Goal: Find specific page/section: Find specific page/section

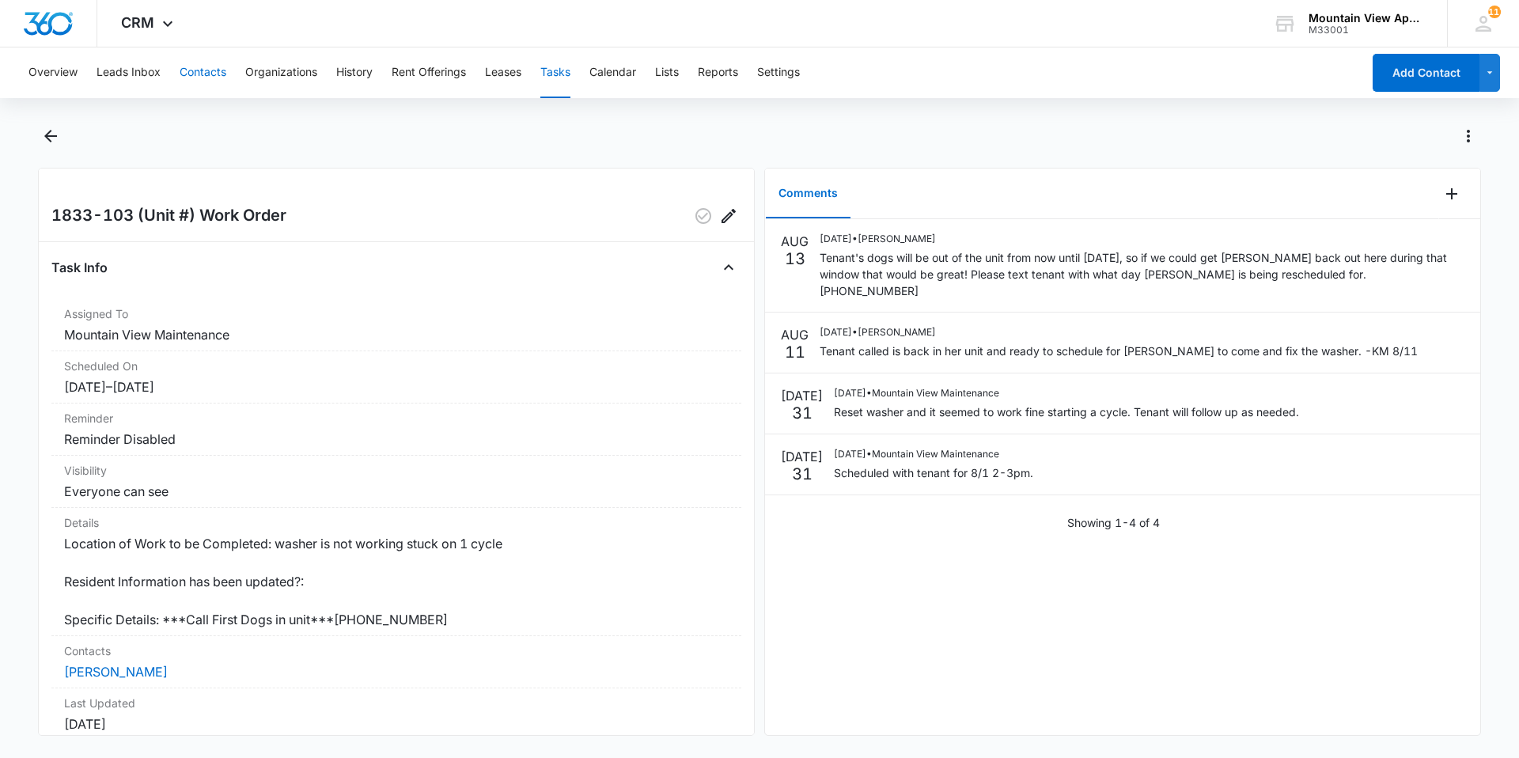
click at [211, 85] on button "Contacts" at bounding box center [203, 72] width 47 height 51
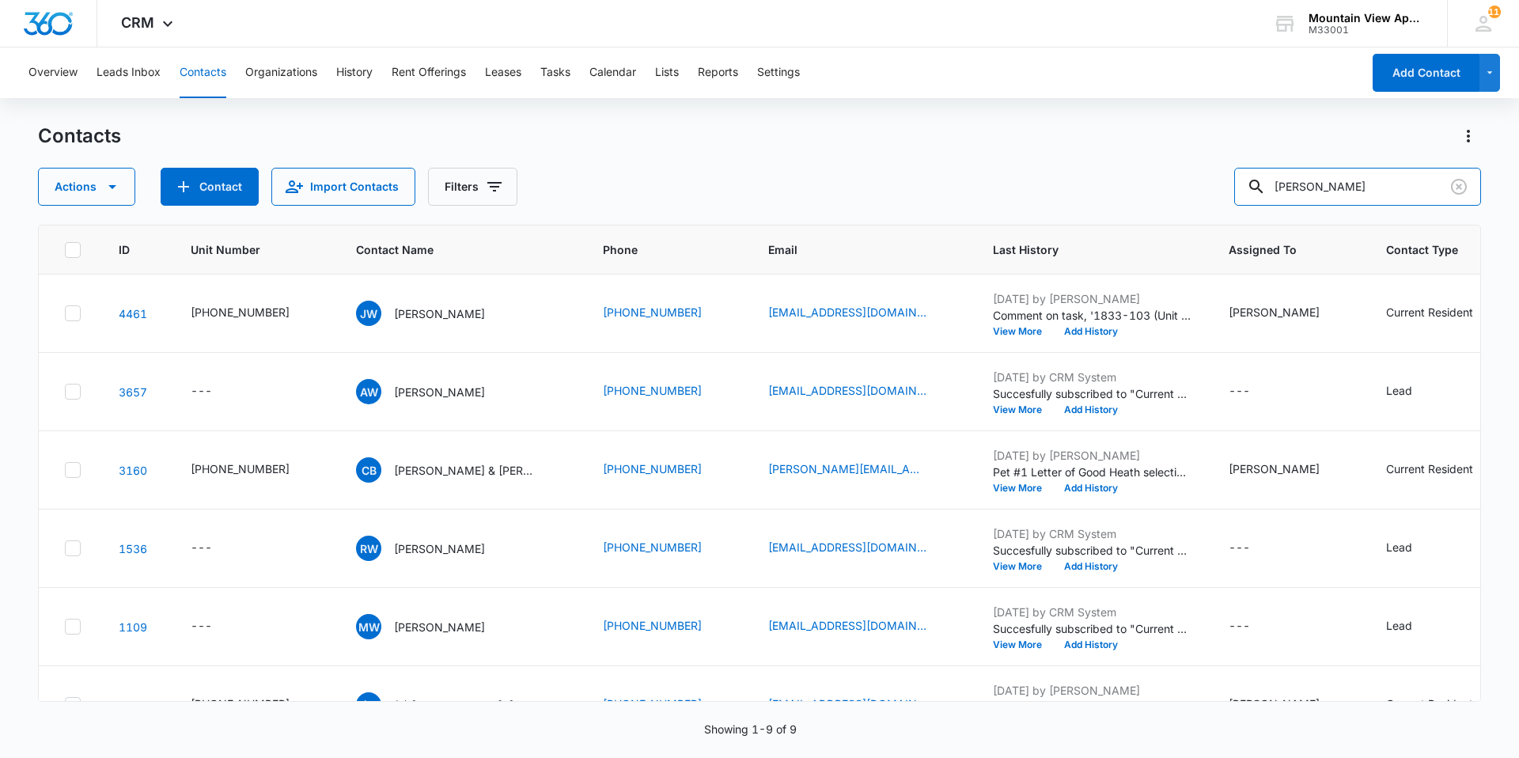
drag, startPoint x: 1381, startPoint y: 188, endPoint x: 679, endPoint y: -11, distance: 729.3
click at [679, 0] on html "CRM Apps Reputation Websites Forms CRM Email Social Content Ads Intelligence Fi…" at bounding box center [759, 379] width 1519 height 758
type input "1867"
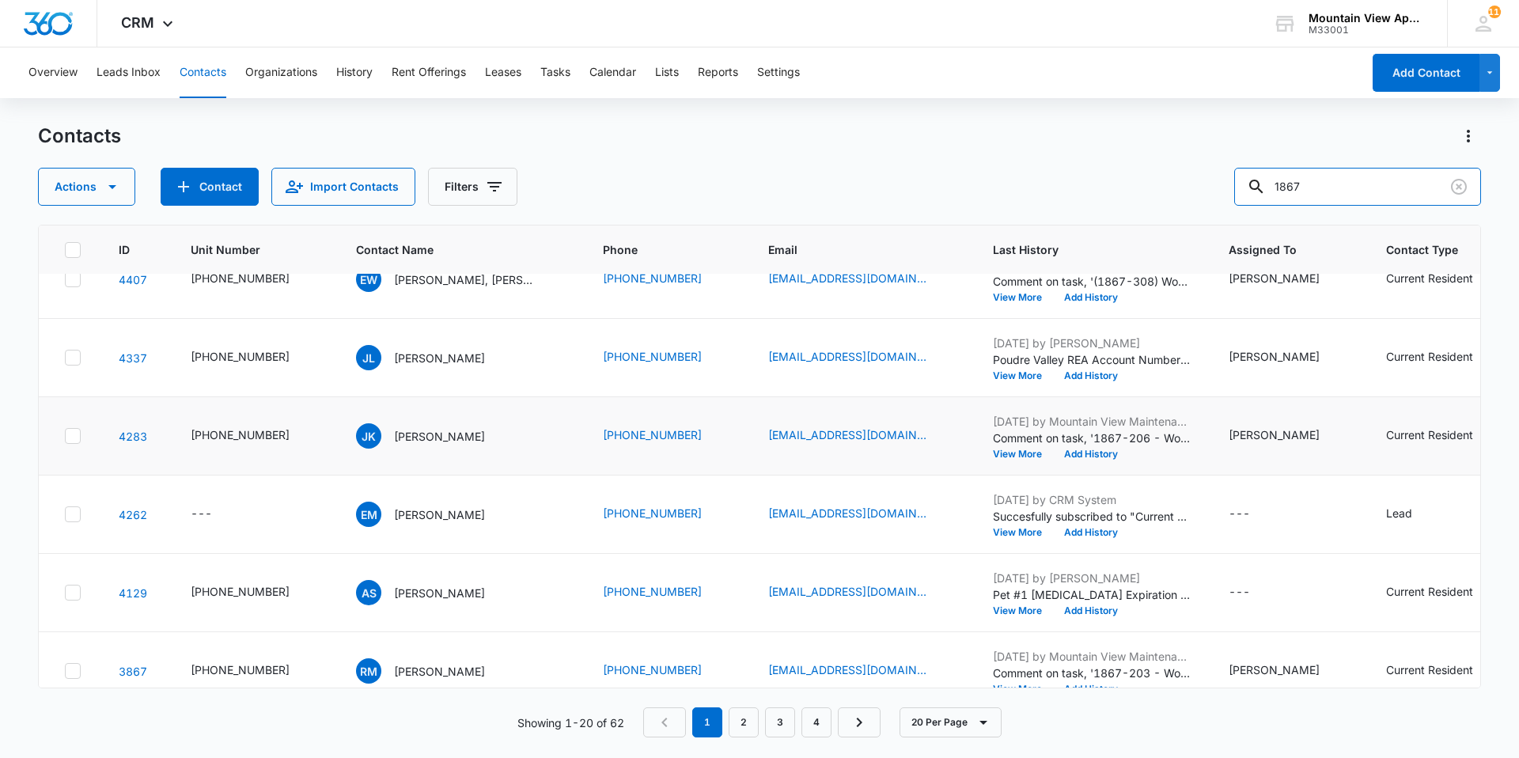
scroll to position [158, 0]
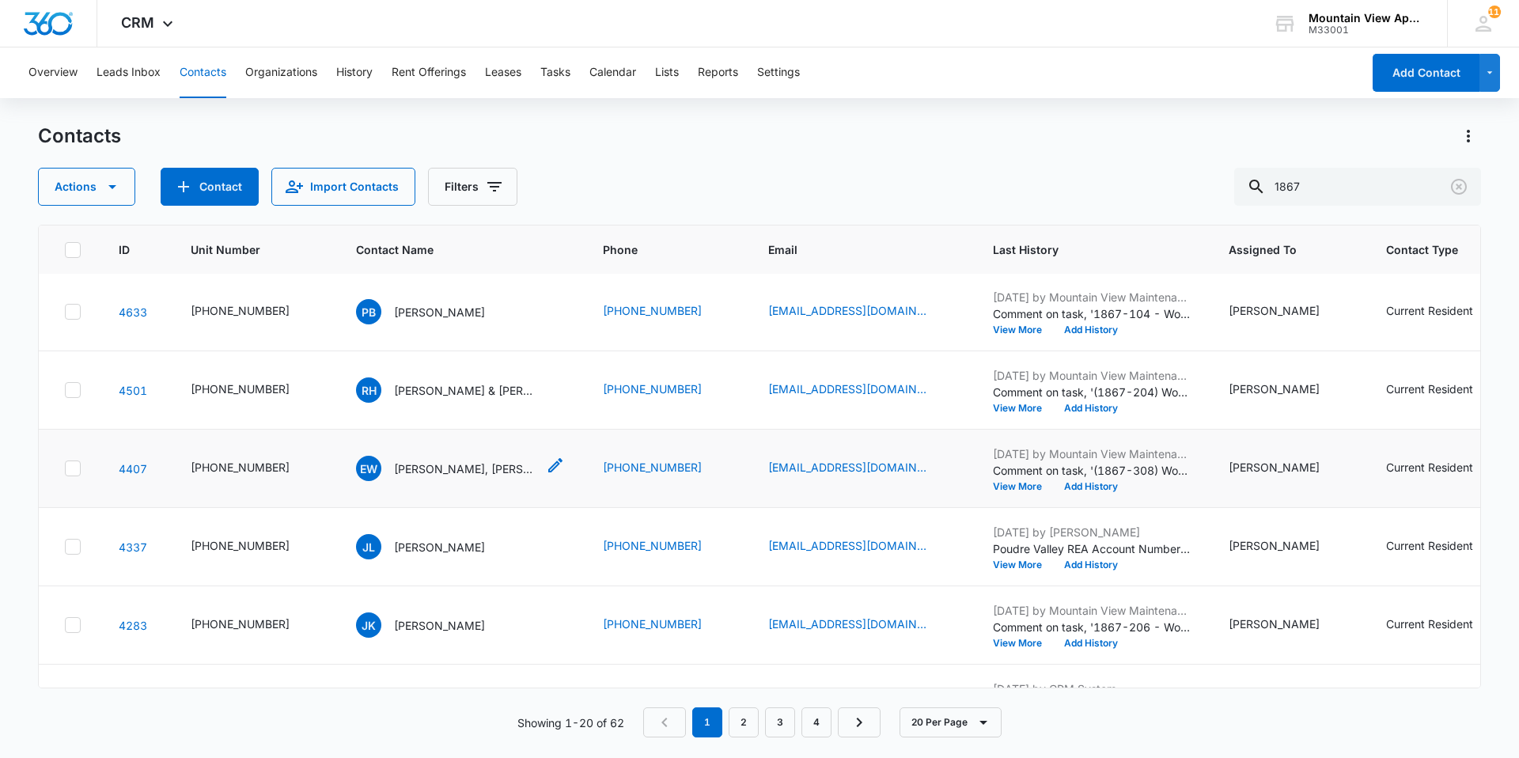
click at [457, 471] on p "[PERSON_NAME], [PERSON_NAME] [PERSON_NAME] & [PERSON_NAME]" at bounding box center [465, 468] width 142 height 17
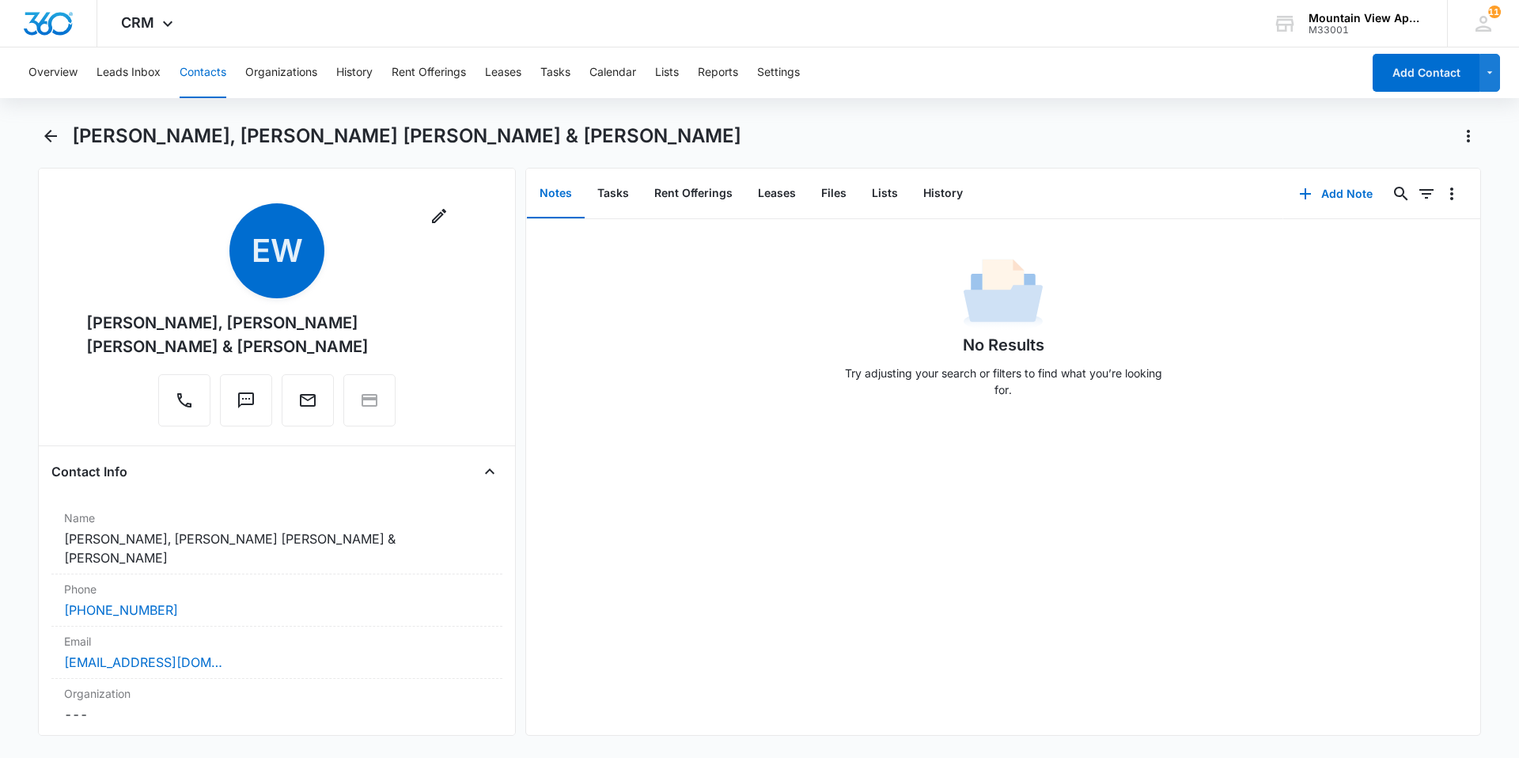
click at [221, 80] on button "Contacts" at bounding box center [203, 72] width 47 height 51
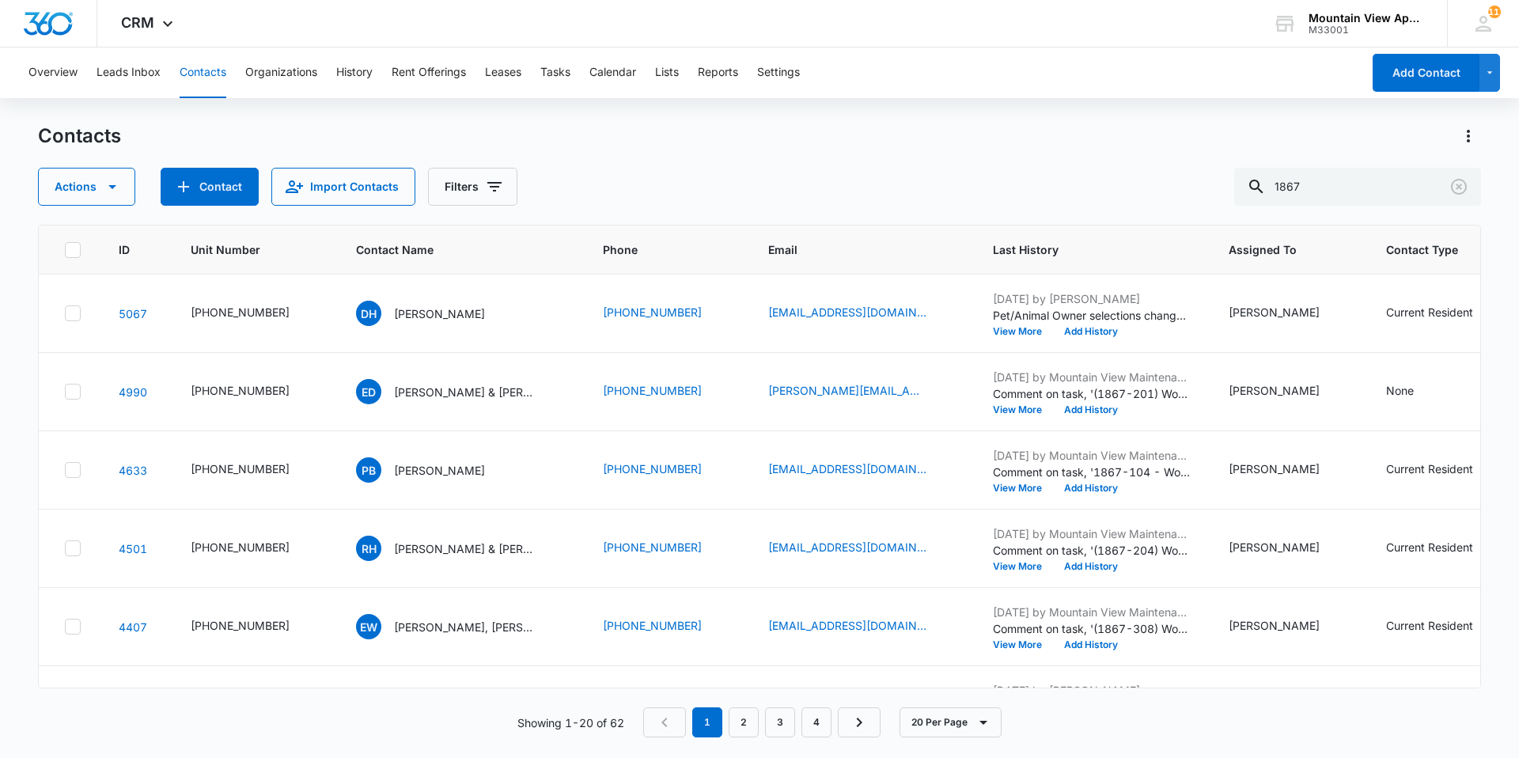
scroll to position [158, 0]
drag, startPoint x: 1357, startPoint y: 181, endPoint x: 198, endPoint y: -59, distance: 1184.0
click at [198, 0] on html "CRM Apps Reputation Websites Forms CRM Email Social Content Ads Intelligence Fi…" at bounding box center [759, 379] width 1519 height 758
type input "young"
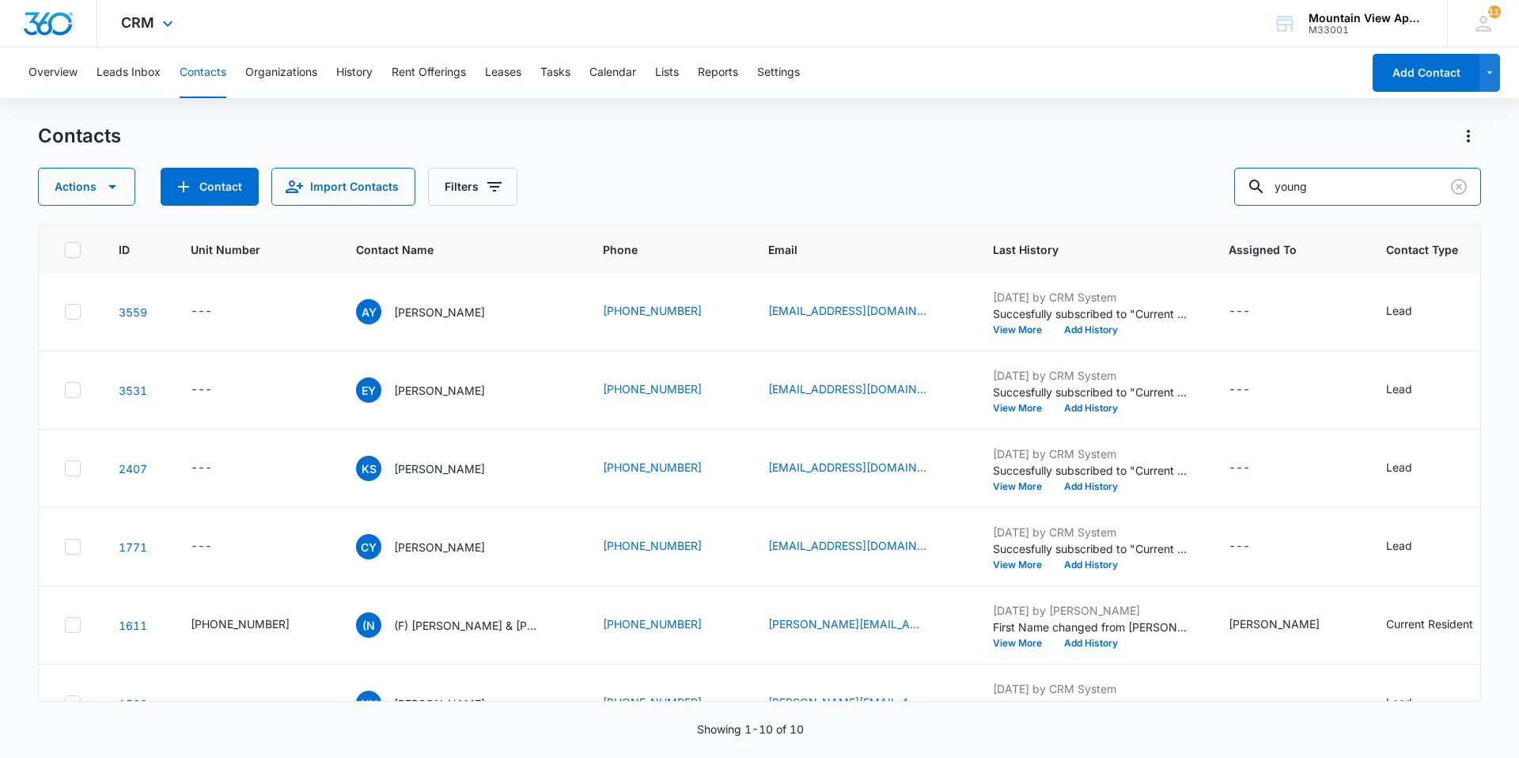
scroll to position [0, 0]
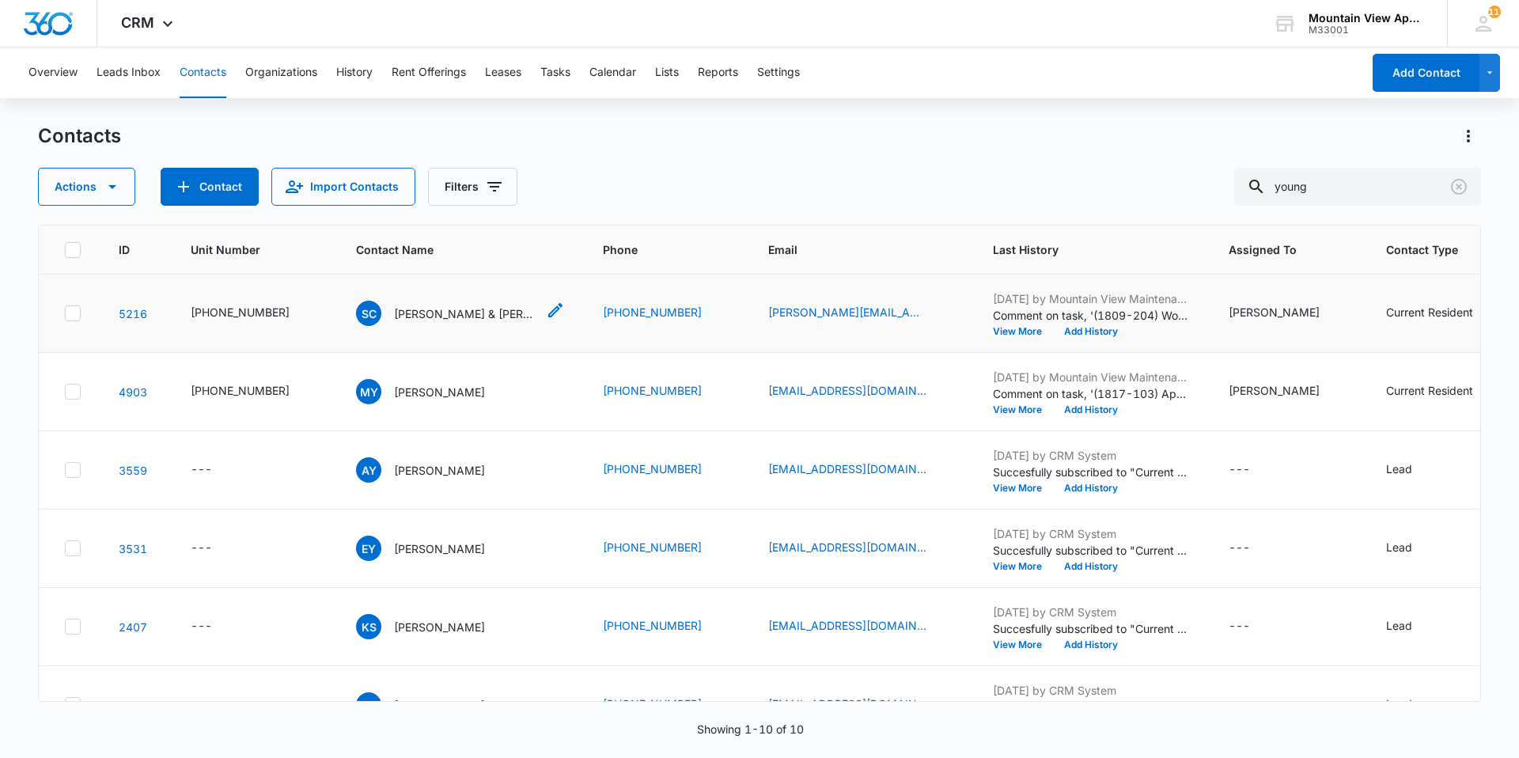
click at [445, 318] on p "[PERSON_NAME] & [PERSON_NAME]" at bounding box center [465, 313] width 142 height 17
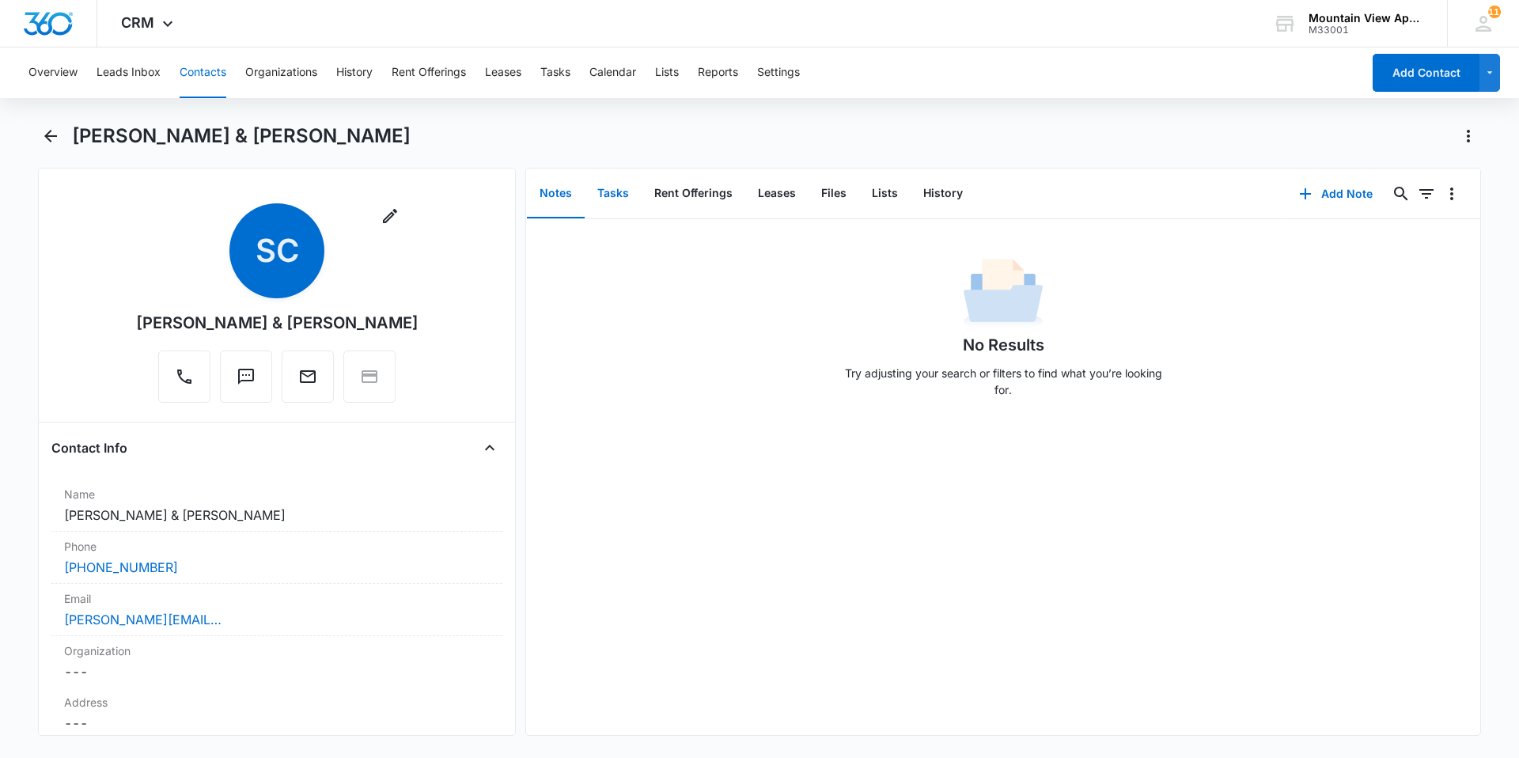
click at [622, 187] on button "Tasks" at bounding box center [612, 193] width 57 height 49
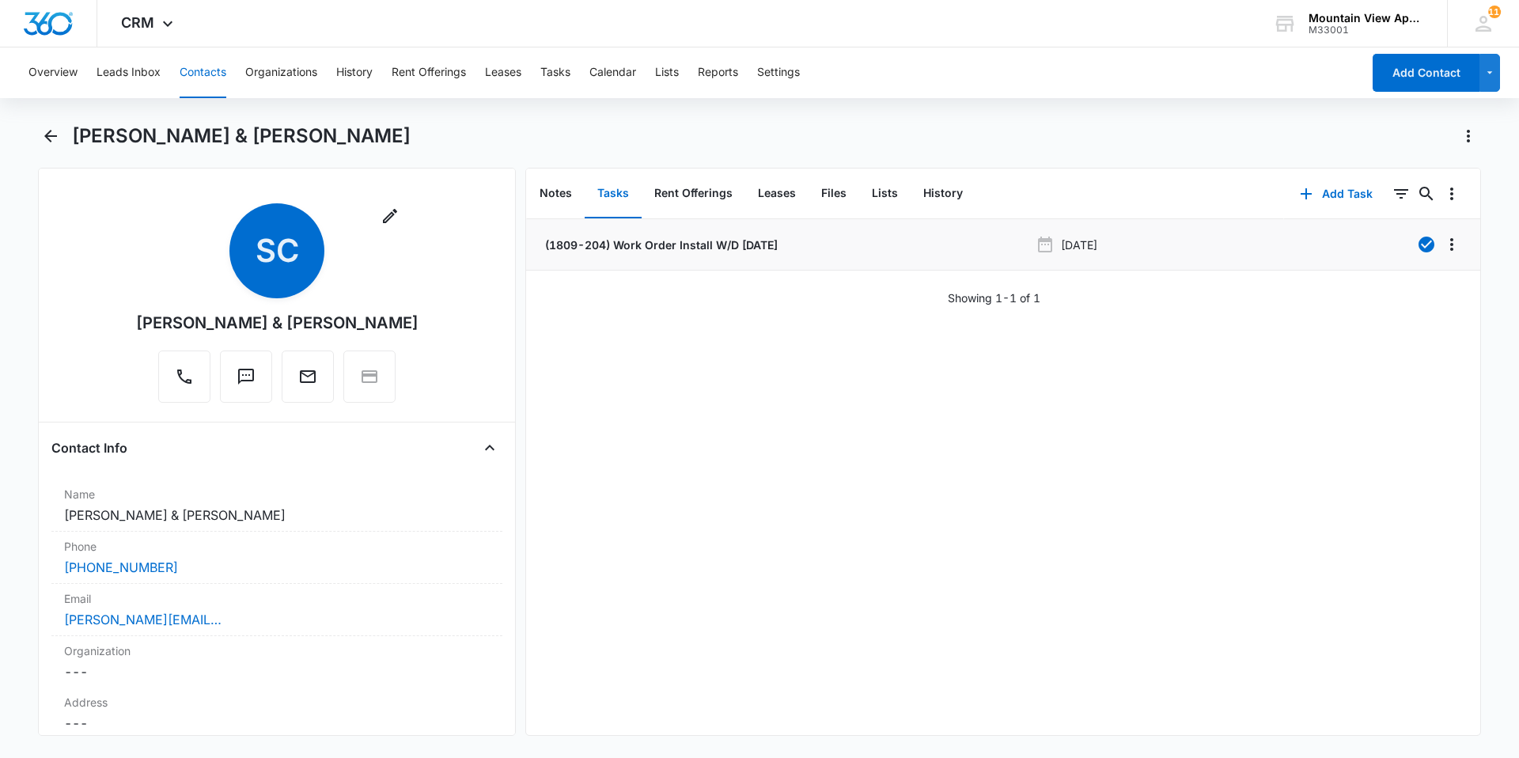
click at [740, 234] on li "(1809-204) Work Order Install W/D [DATE] [DATE]" at bounding box center [1003, 244] width 954 height 51
click at [227, 83] on div "Overview Leads Inbox Contacts Organizations History Rent Offerings Leases Tasks…" at bounding box center [690, 72] width 1342 height 51
drag, startPoint x: 219, startPoint y: 79, endPoint x: 230, endPoint y: 85, distance: 12.4
click at [218, 79] on button "Contacts" at bounding box center [203, 72] width 47 height 51
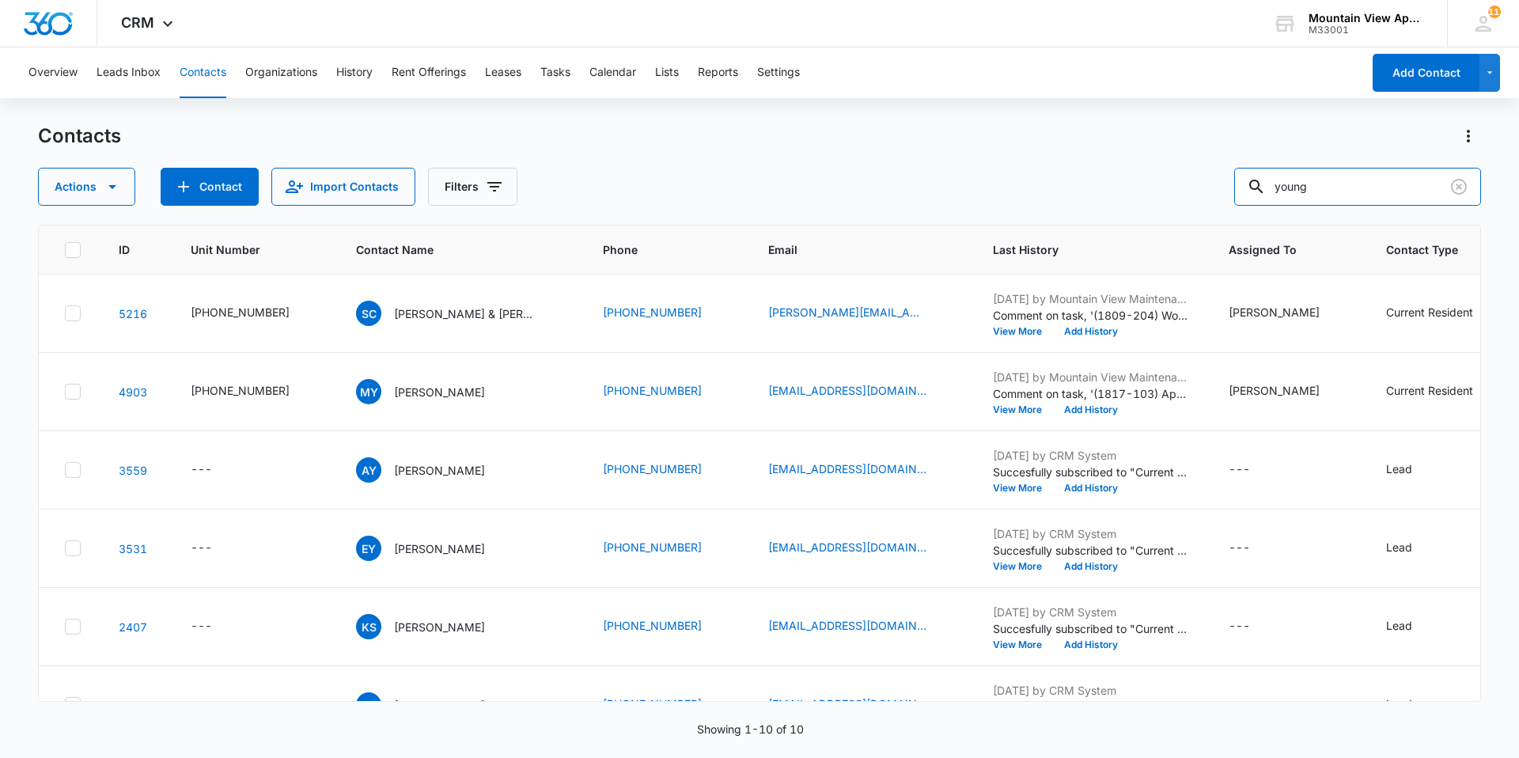
drag, startPoint x: 1340, startPoint y: 182, endPoint x: 201, endPoint y: -28, distance: 1158.2
click at [201, 0] on html "CRM Apps Reputation Websites Forms CRM Email Social Content Ads Intelligence Fi…" at bounding box center [759, 379] width 1519 height 758
type input "[PERSON_NAME]"
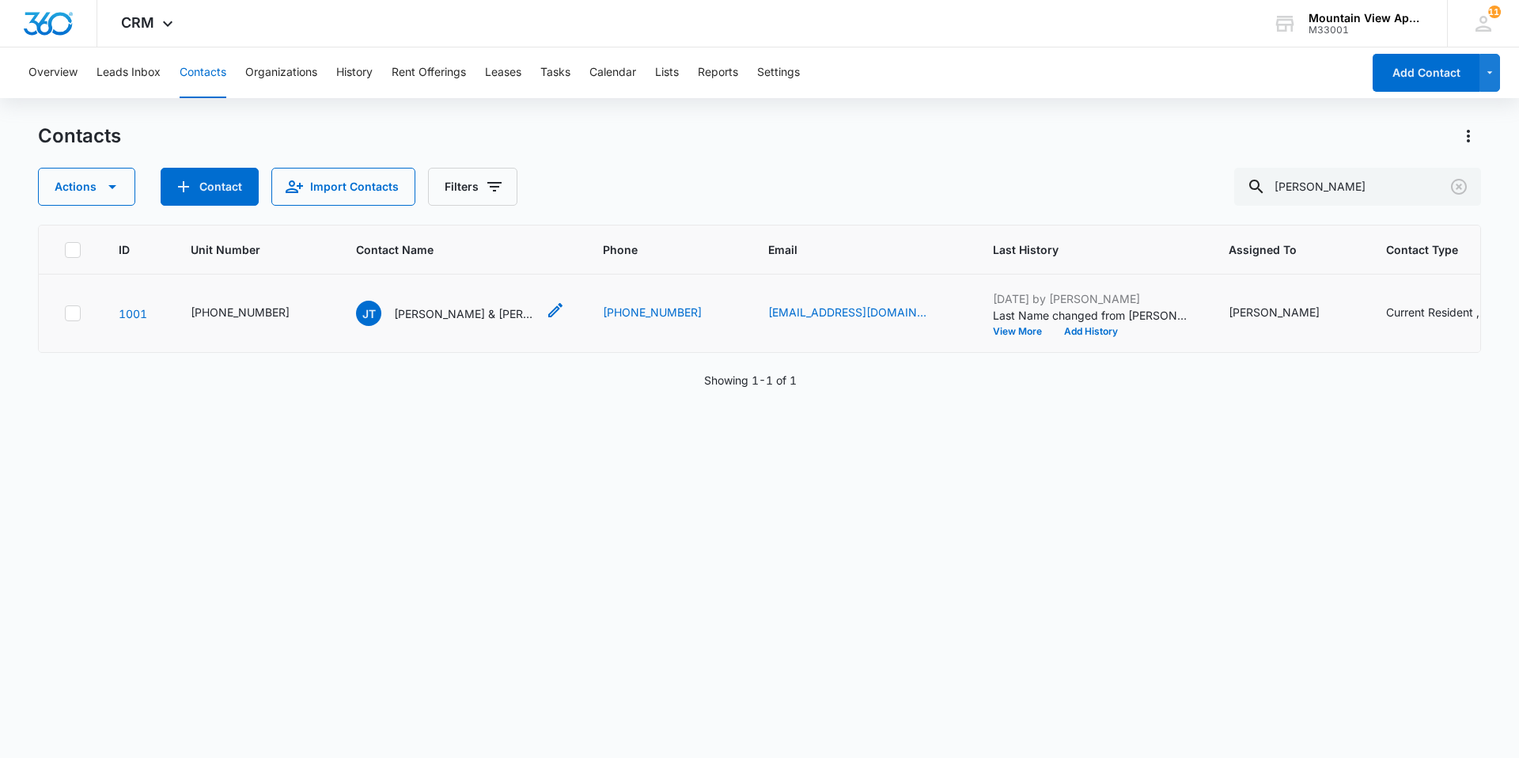
click at [407, 323] on div "[PERSON_NAME] & [PERSON_NAME]" at bounding box center [446, 313] width 180 height 25
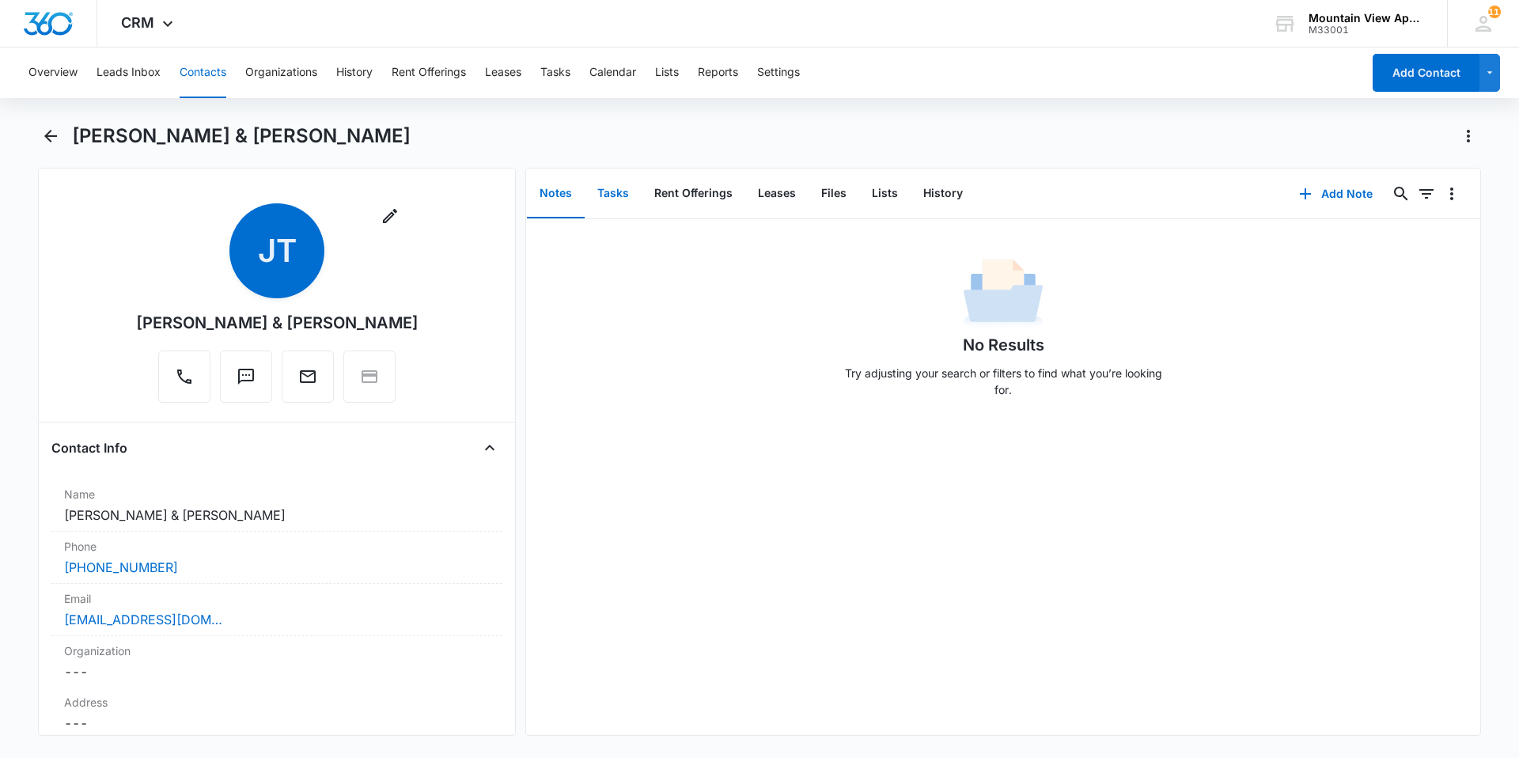
click at [611, 197] on button "Tasks" at bounding box center [612, 193] width 57 height 49
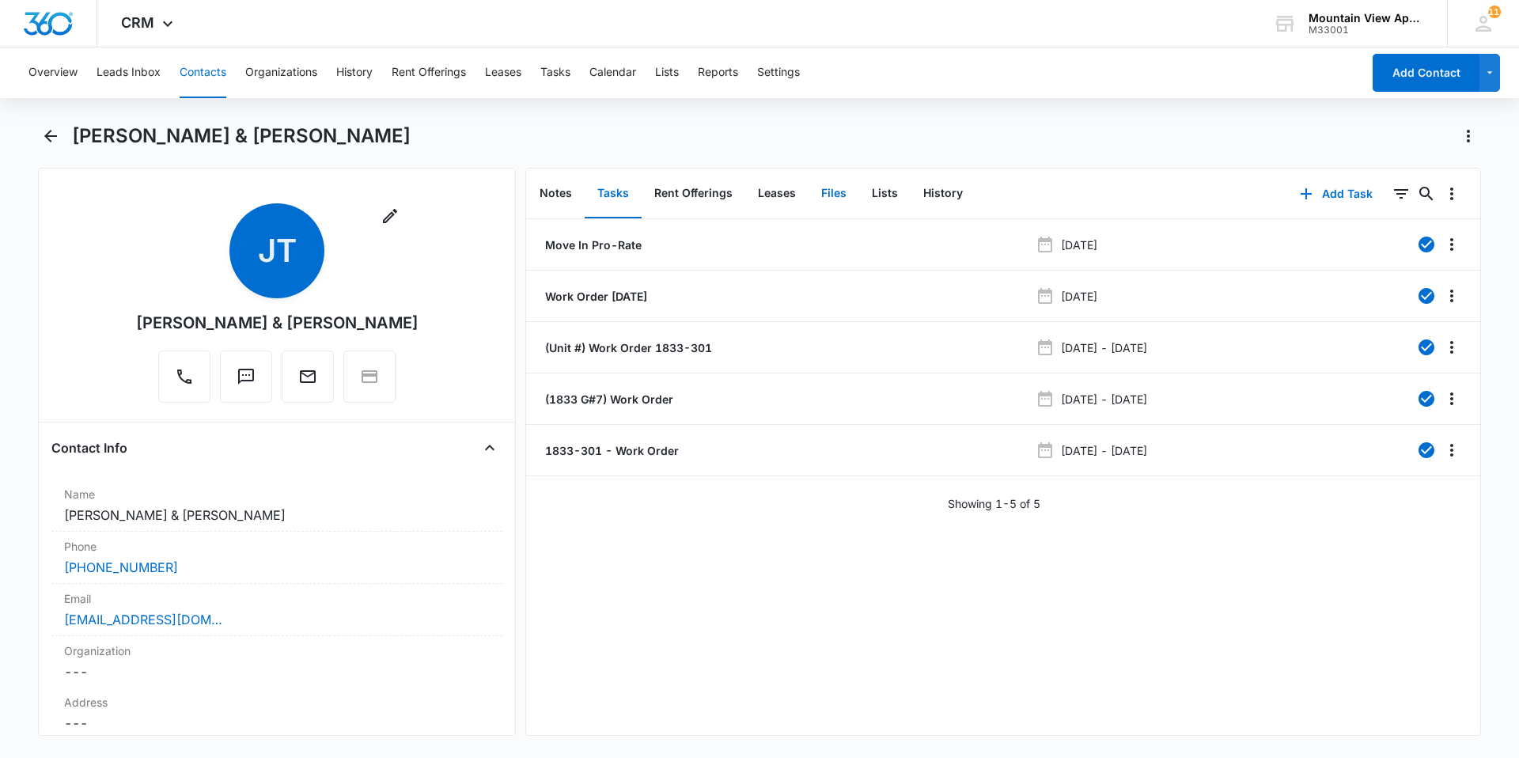
click at [830, 194] on button "Files" at bounding box center [833, 193] width 51 height 49
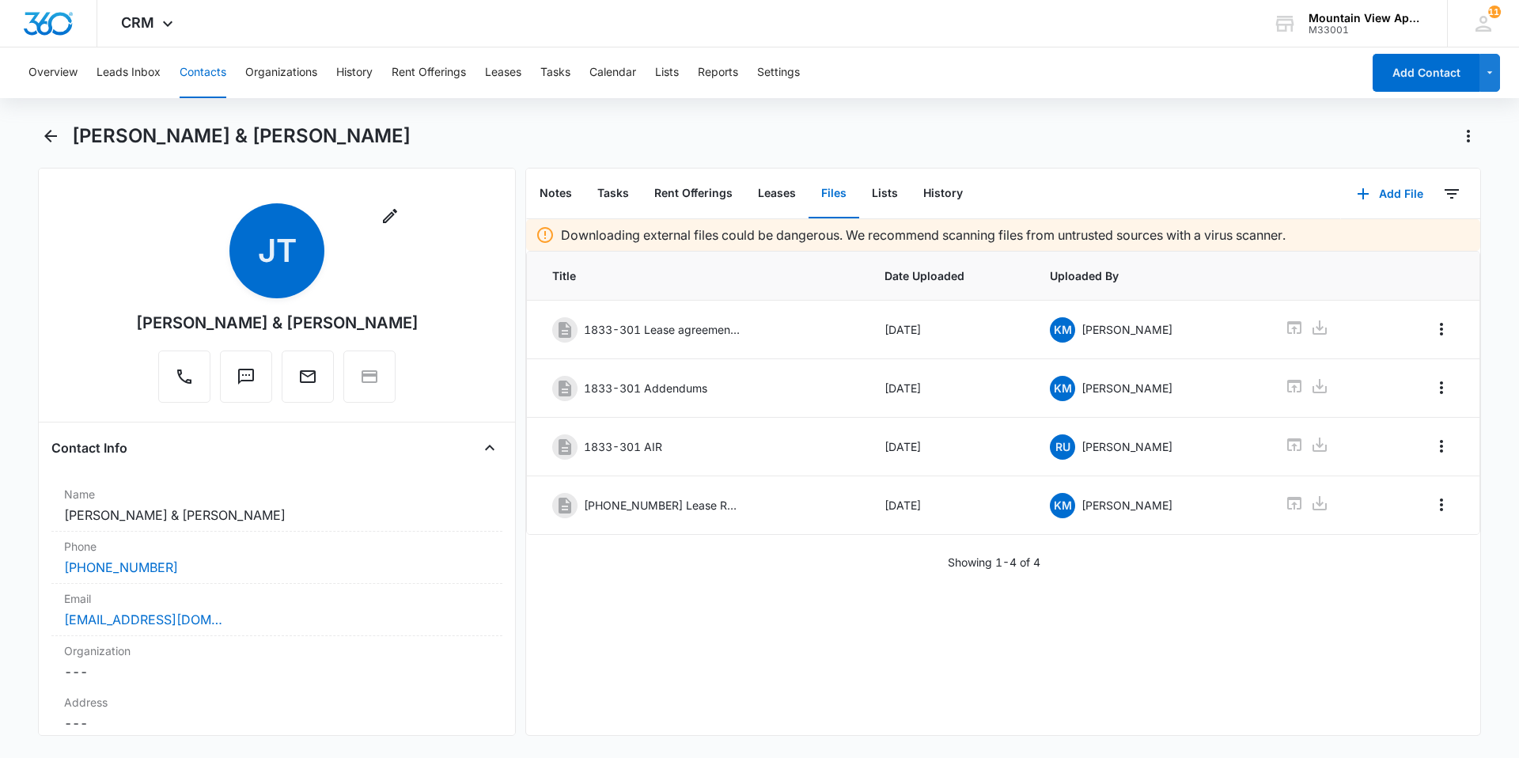
click at [214, 78] on button "Contacts" at bounding box center [203, 72] width 47 height 51
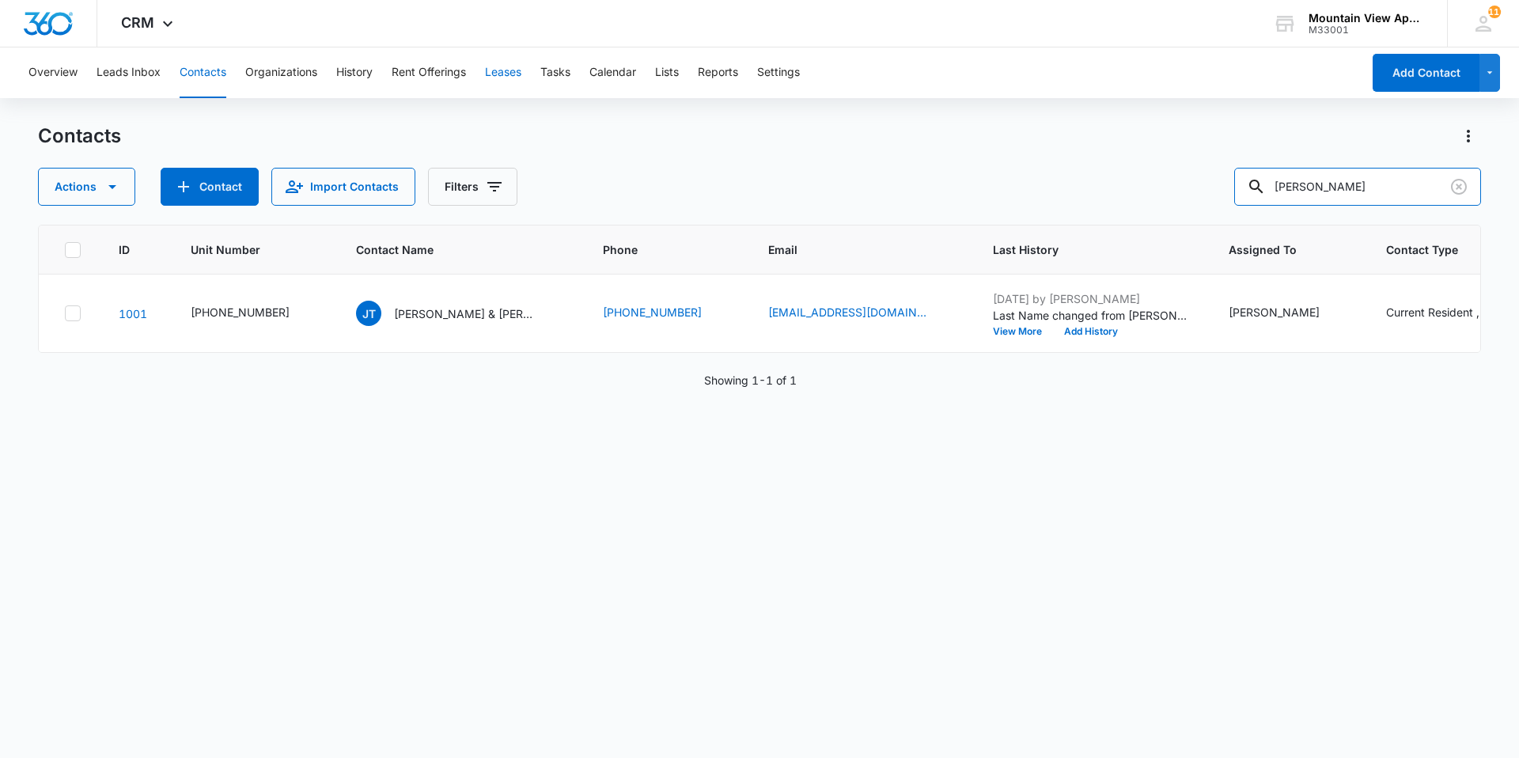
drag, startPoint x: 1369, startPoint y: 186, endPoint x: 513, endPoint y: 84, distance: 862.6
click at [519, 82] on div "Overview Leads Inbox Contacts Organizations History Rent Offerings Leases Tasks…" at bounding box center [759, 401] width 1519 height 709
type input "davin"
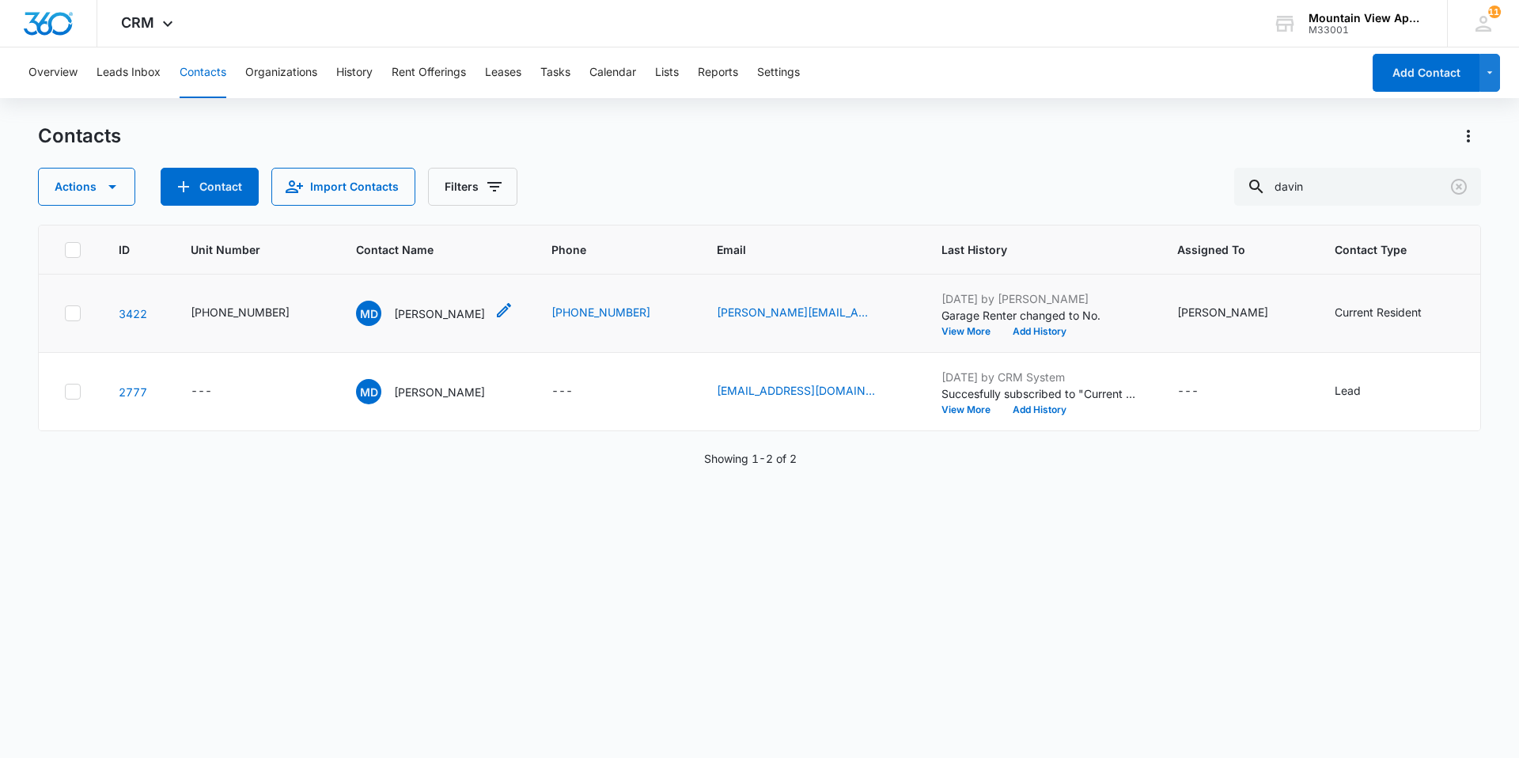
click at [418, 318] on p "[PERSON_NAME]" at bounding box center [439, 313] width 91 height 17
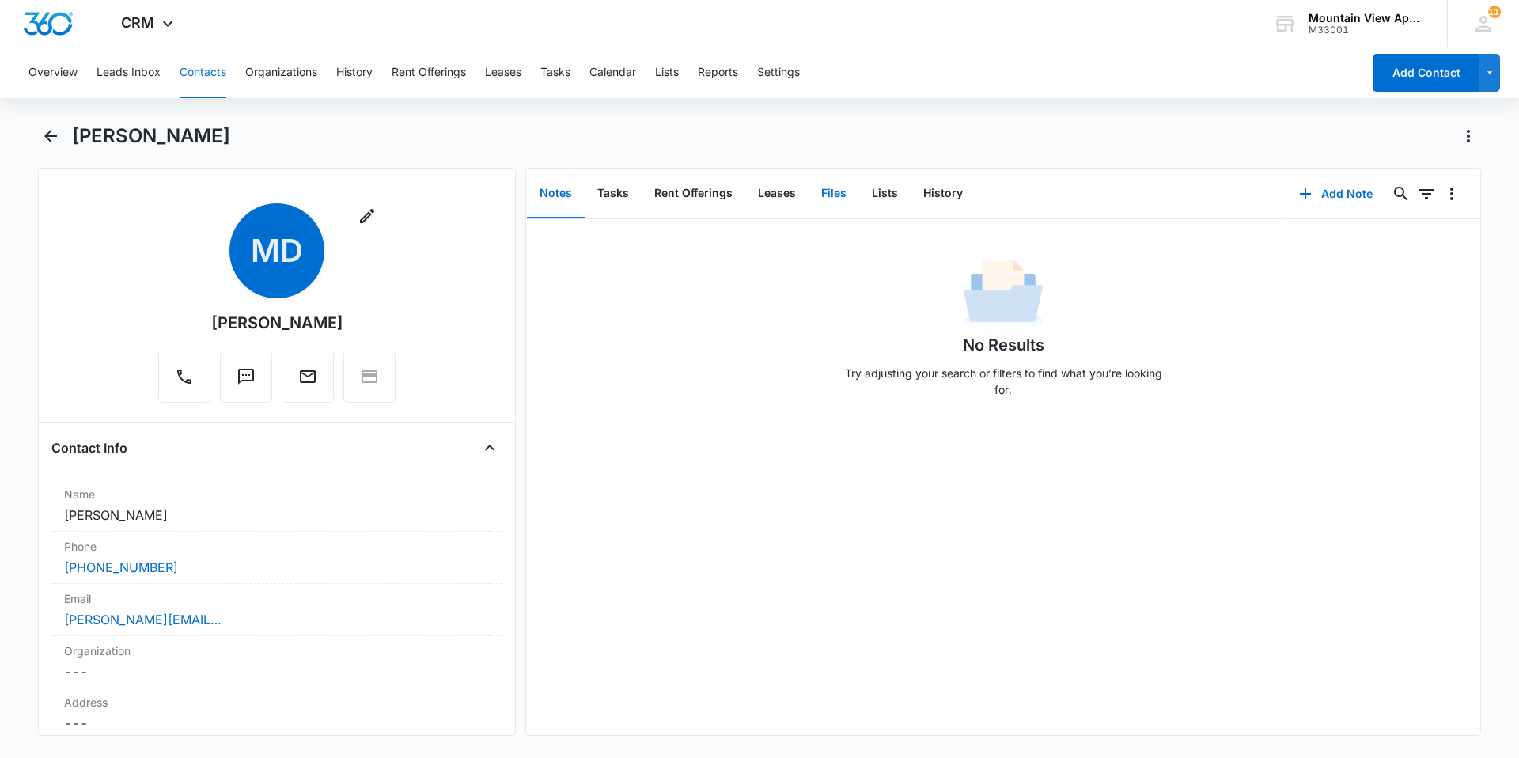
click at [839, 190] on button "Files" at bounding box center [833, 193] width 51 height 49
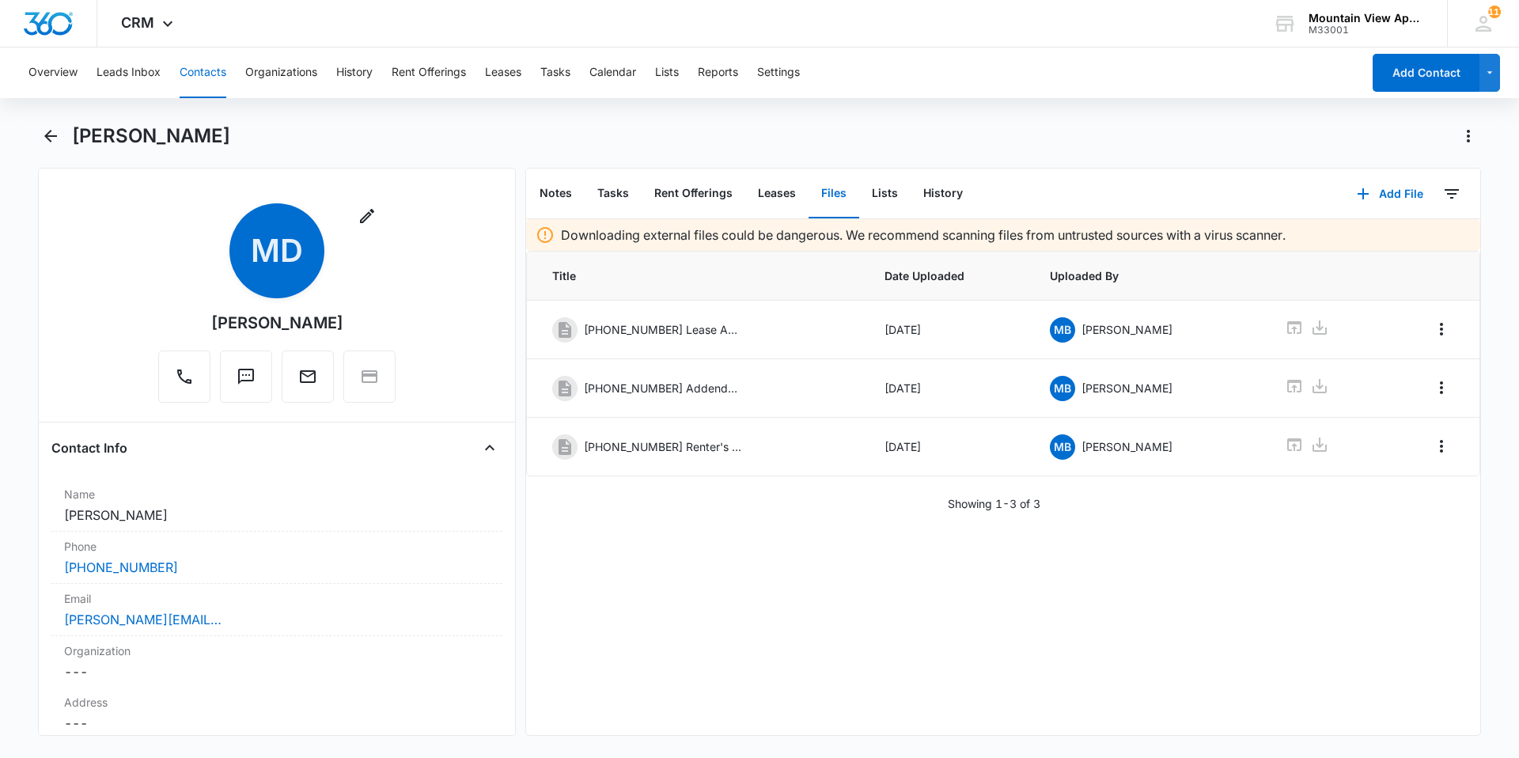
click at [209, 87] on button "Contacts" at bounding box center [203, 72] width 47 height 51
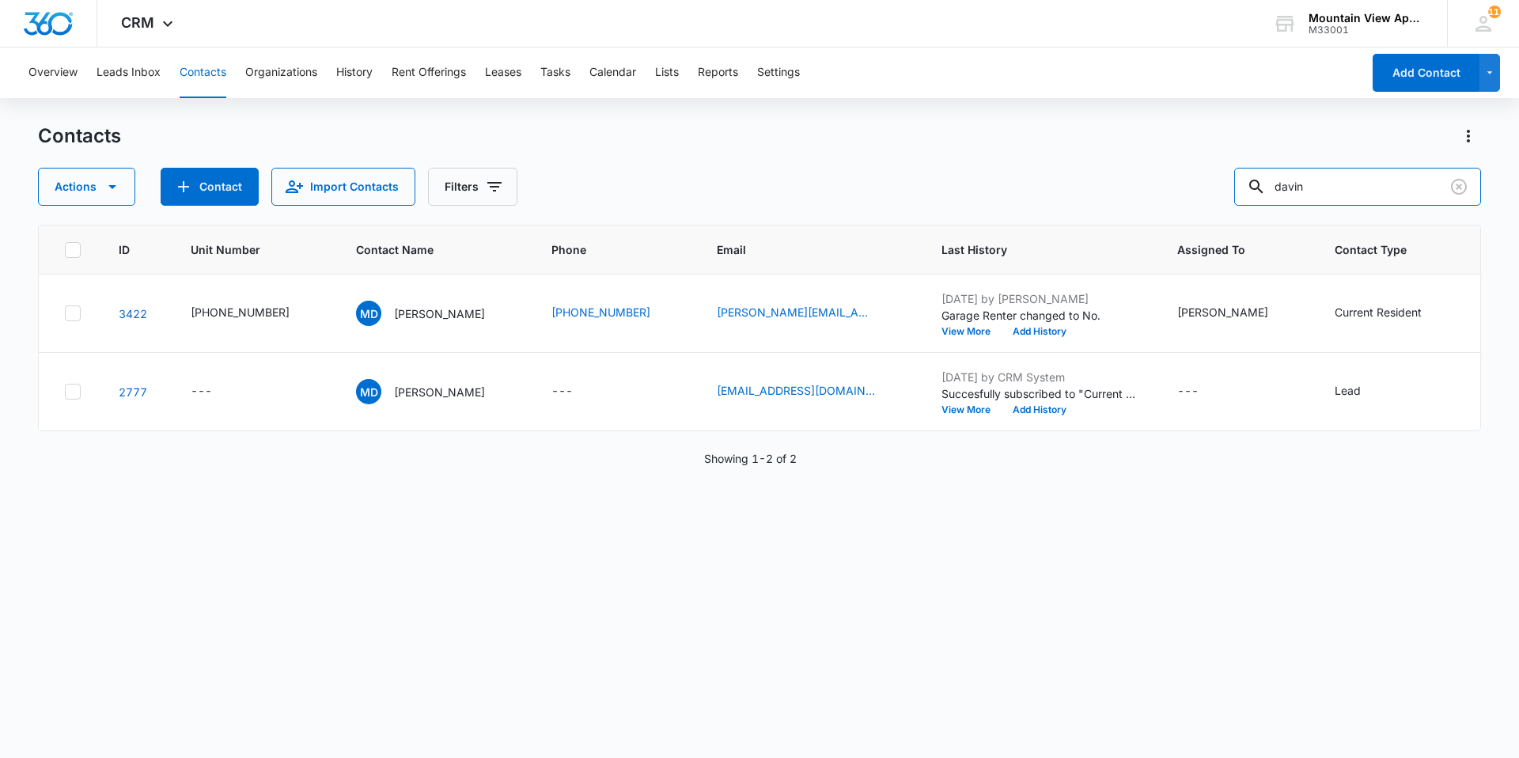
drag, startPoint x: 1320, startPoint y: 191, endPoint x: 394, endPoint y: -30, distance: 952.1
click at [394, 0] on html "CRM Apps Reputation Websites Forms CRM Email Social Content Ads Intelligence Fi…" at bounding box center [759, 379] width 1519 height 758
type input "[PERSON_NAME]"
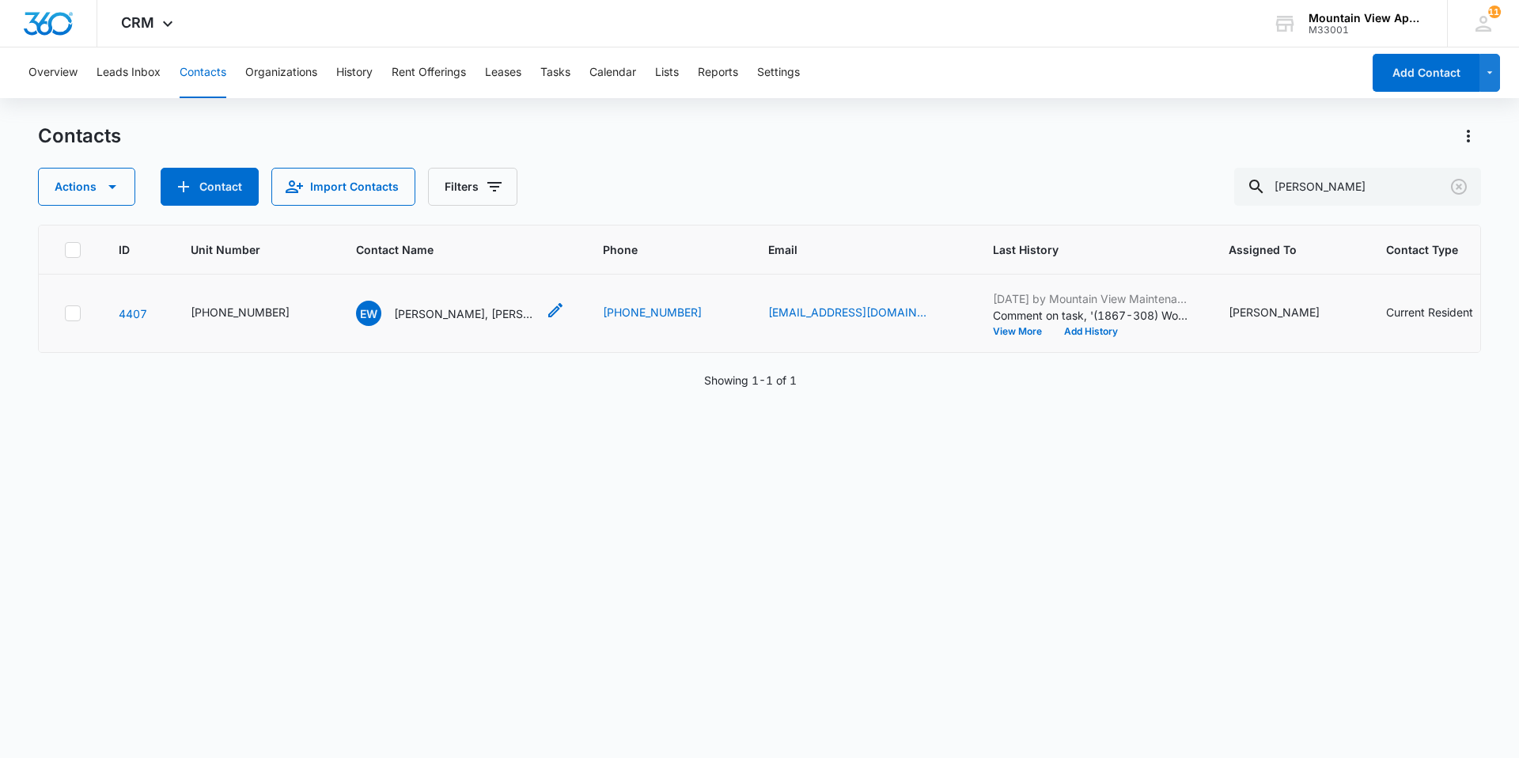
click at [427, 315] on p "[PERSON_NAME], [PERSON_NAME] [PERSON_NAME] & [PERSON_NAME]" at bounding box center [465, 313] width 142 height 17
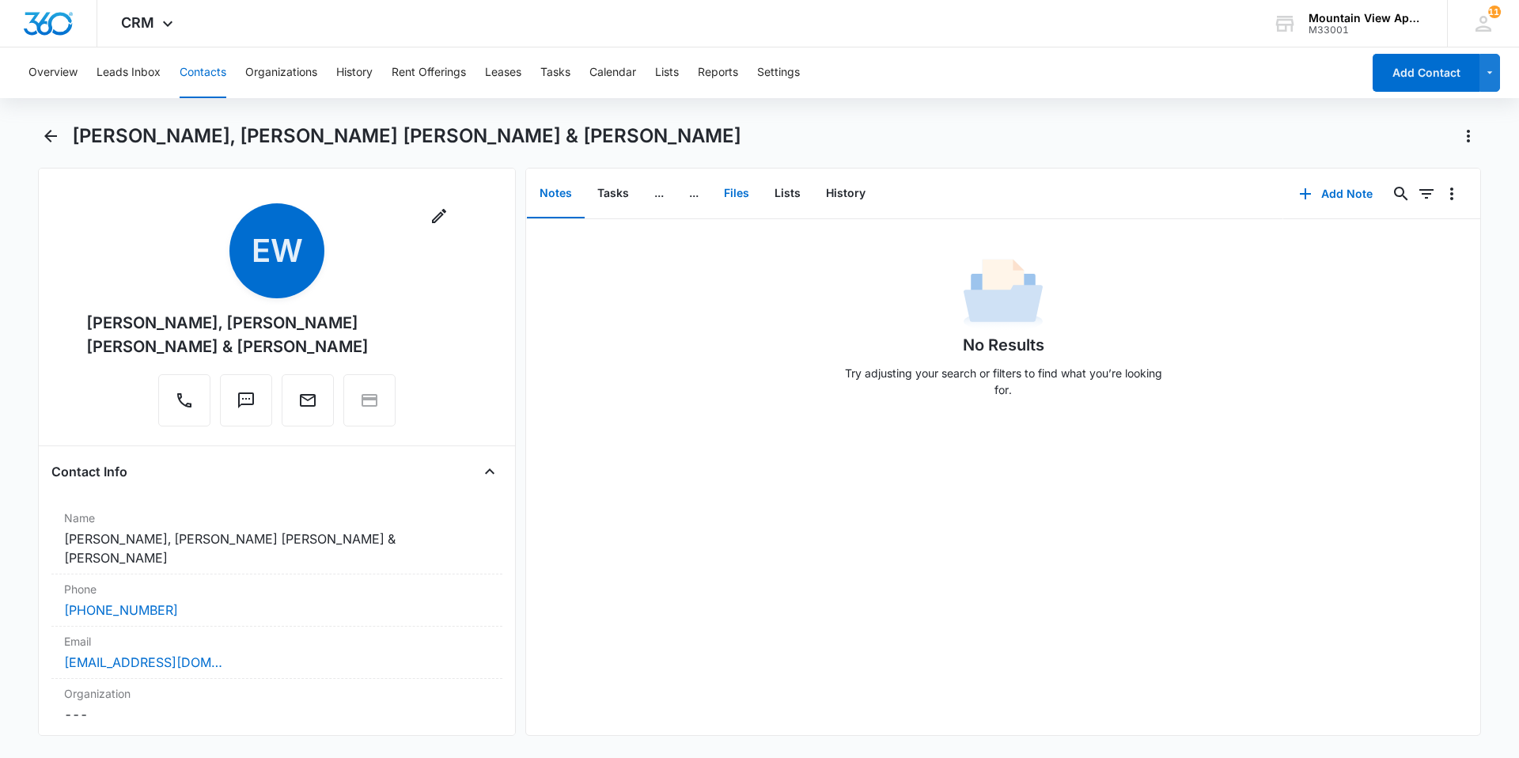
click at [732, 188] on button "Files" at bounding box center [736, 193] width 51 height 49
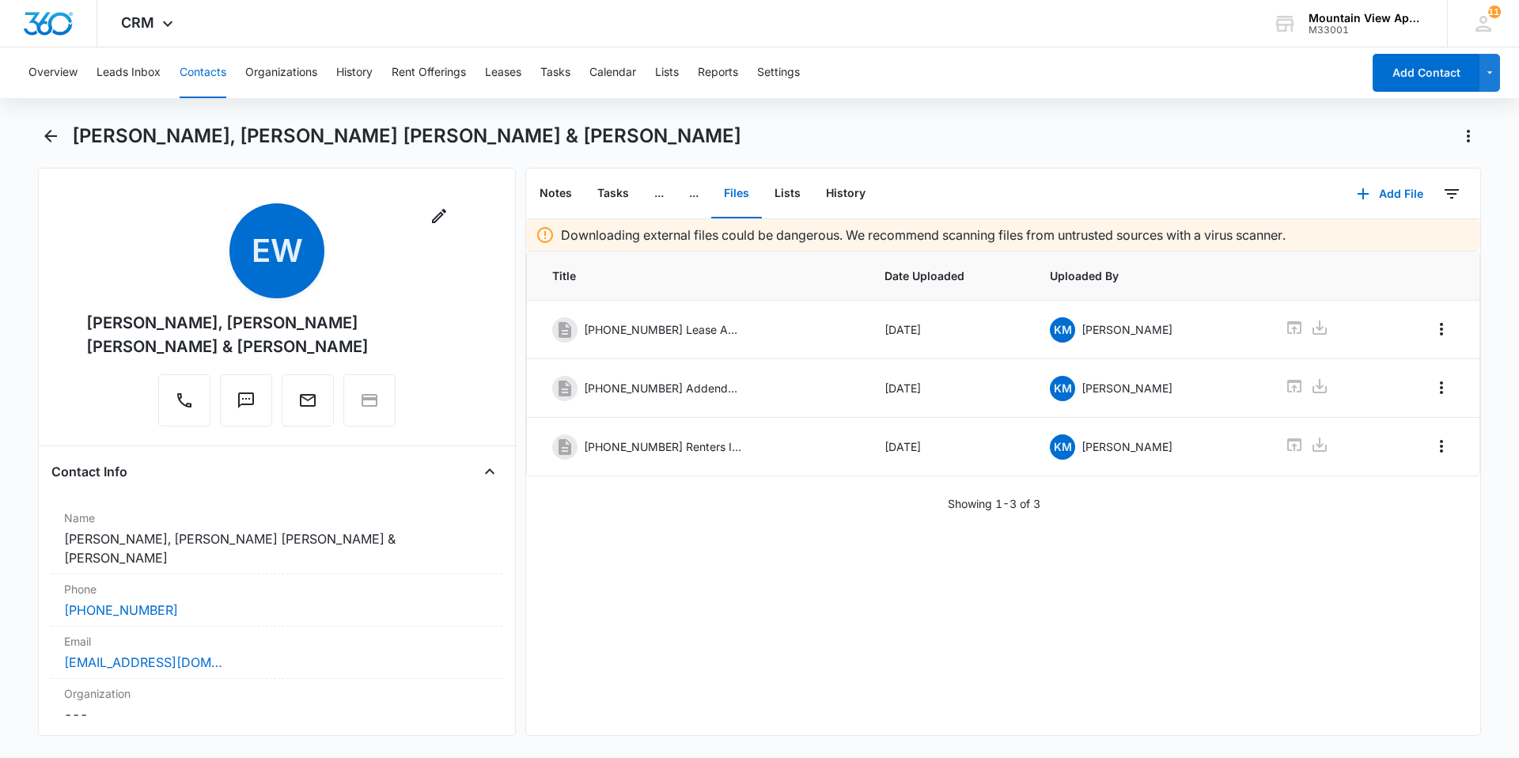
click at [210, 63] on button "Contacts" at bounding box center [203, 72] width 47 height 51
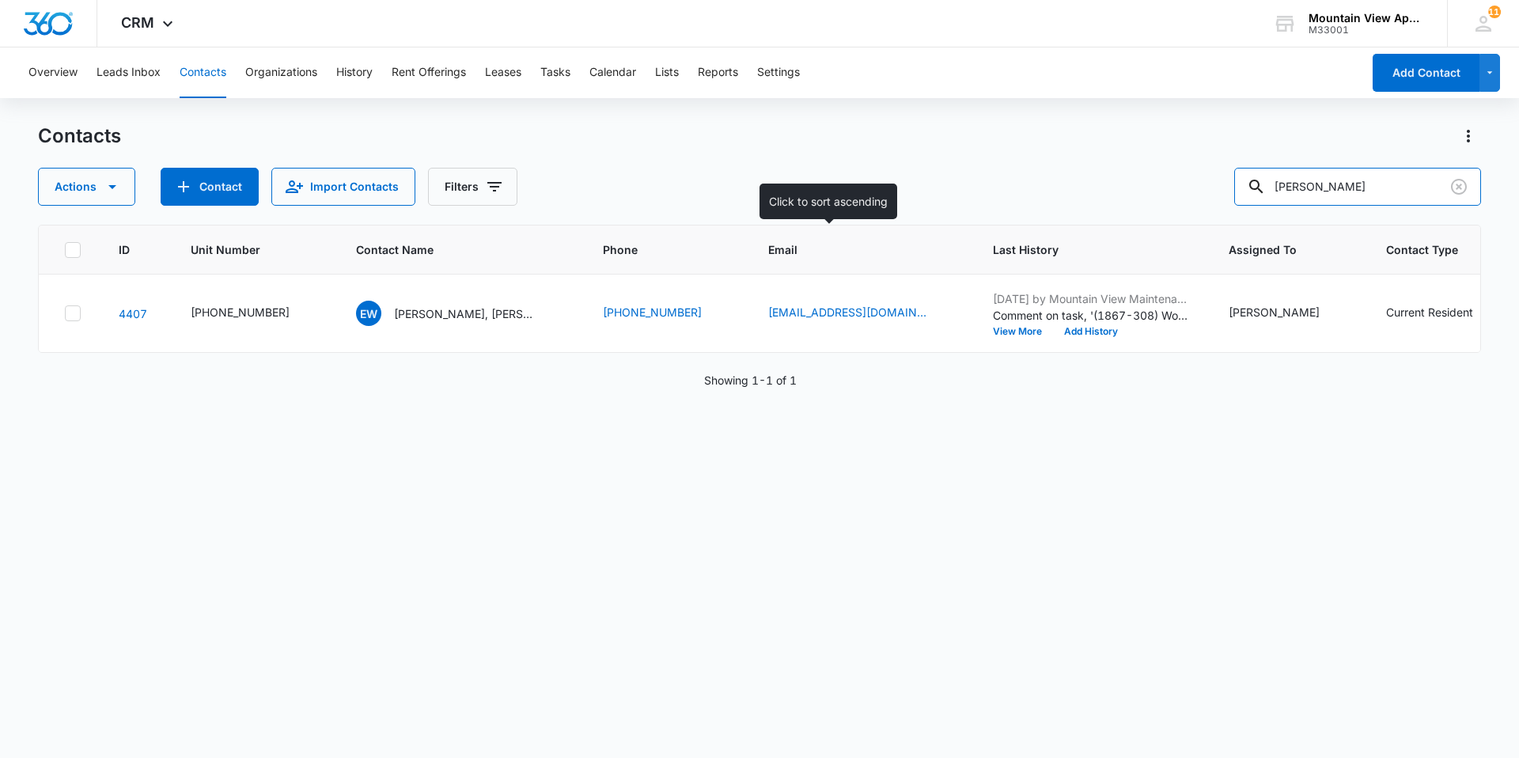
drag, startPoint x: 1379, startPoint y: 176, endPoint x: 131, endPoint y: 255, distance: 1250.5
click at [131, 255] on div "Contacts Actions Contact Import Contacts Filters [PERSON_NAME] ID Unit Number C…" at bounding box center [759, 439] width 1443 height 633
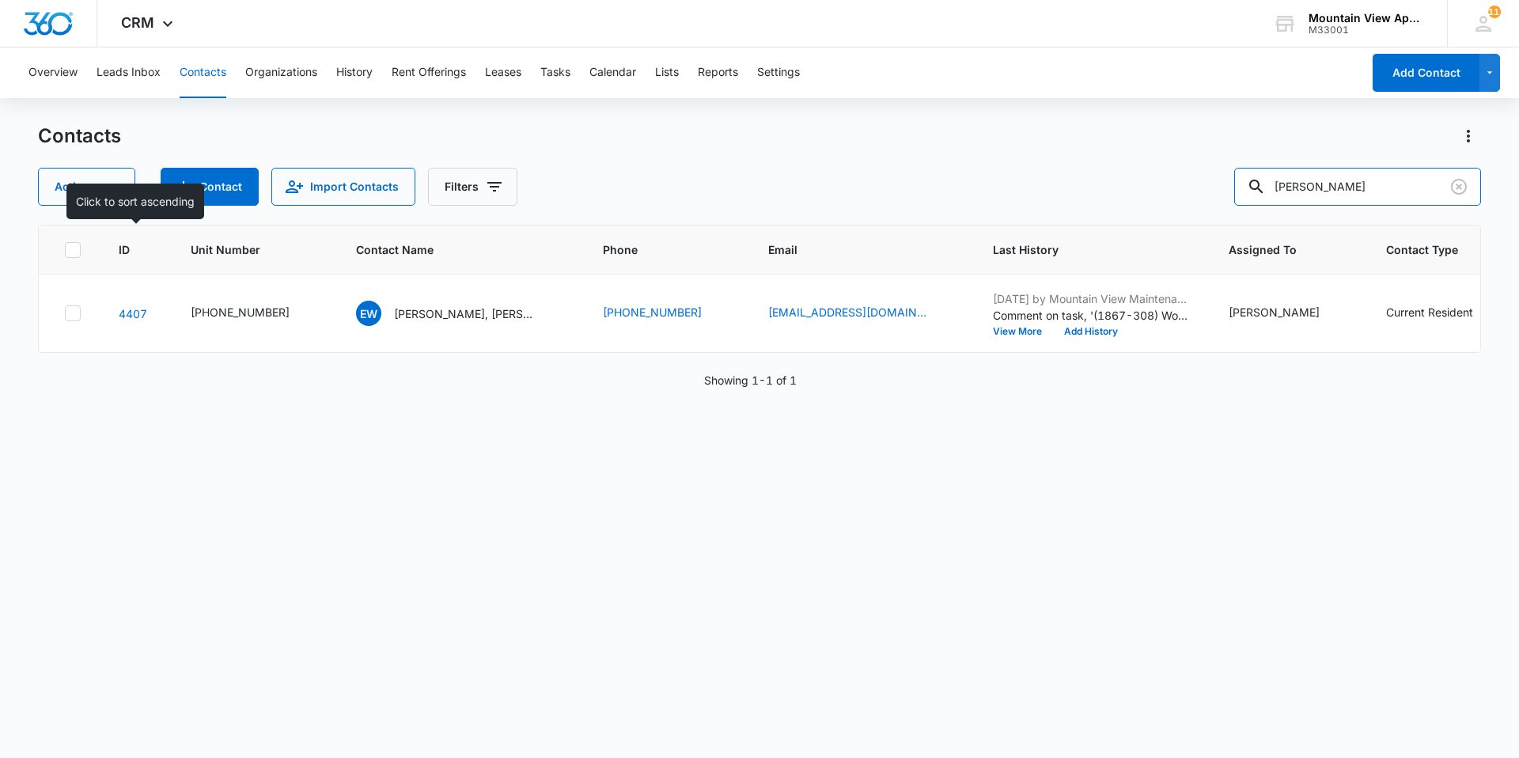
type input "[PERSON_NAME]"
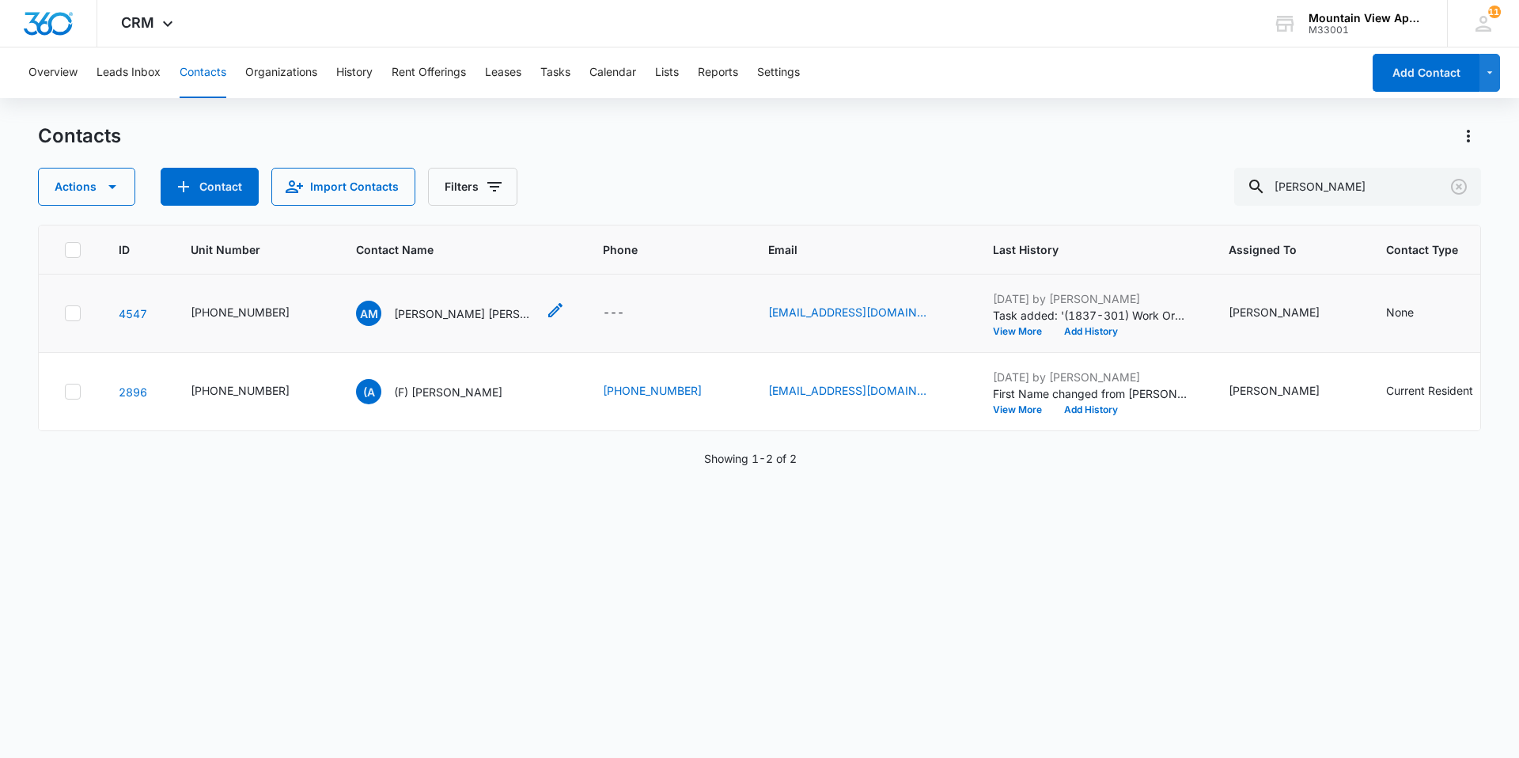
click at [434, 316] on p "[PERSON_NAME] [PERSON_NAME] & [PERSON_NAME]" at bounding box center [465, 313] width 142 height 17
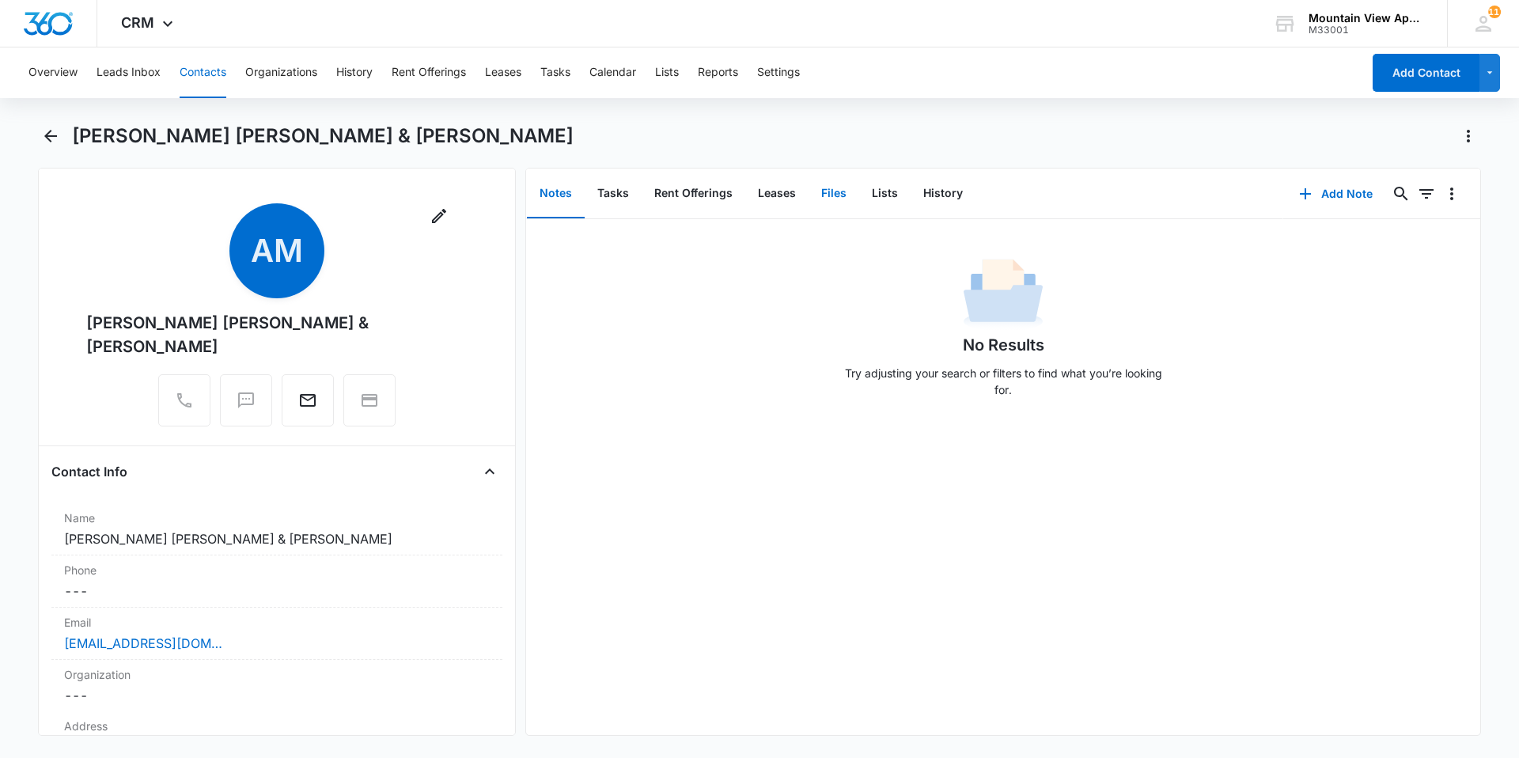
click at [833, 199] on button "Files" at bounding box center [833, 193] width 51 height 49
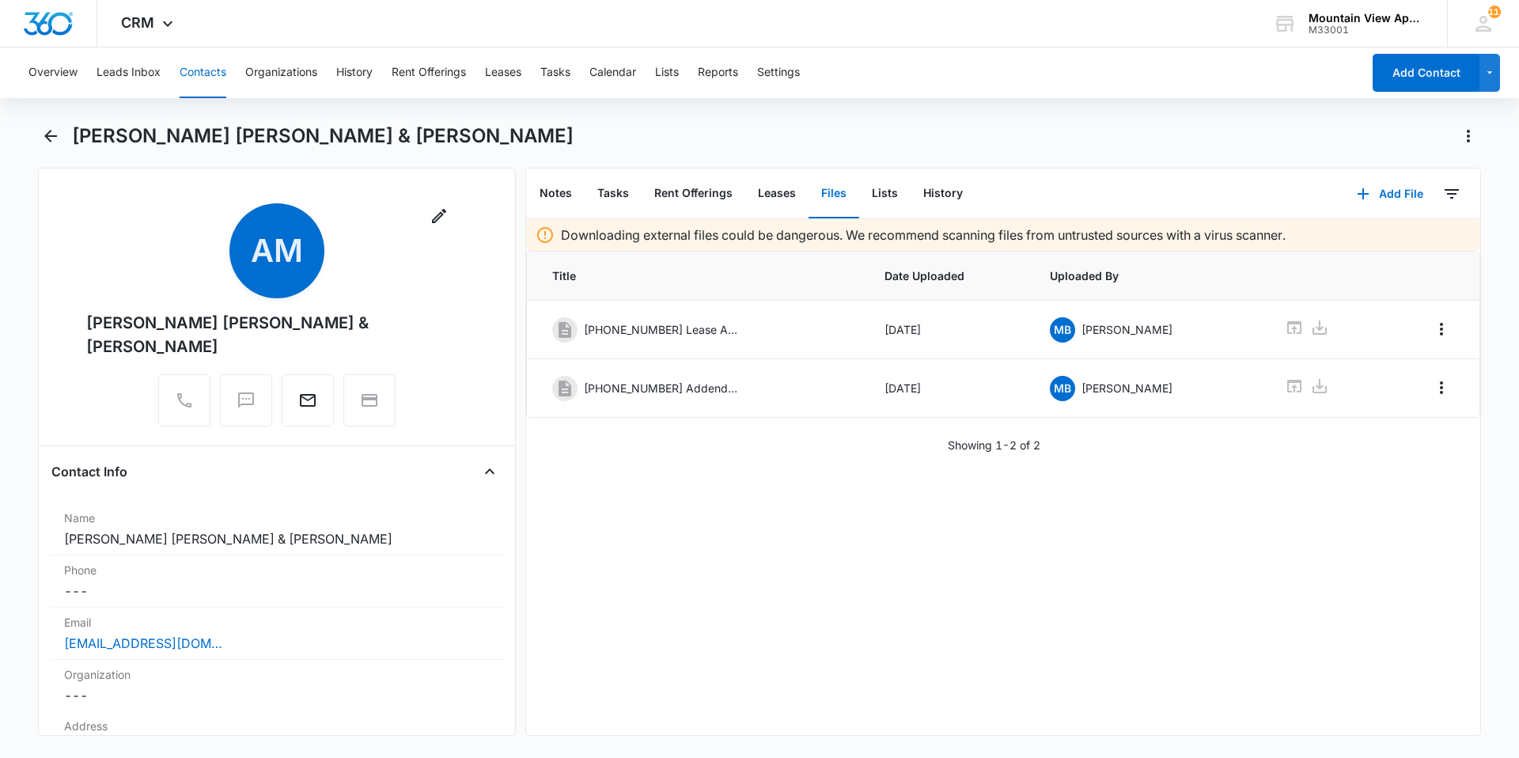
click at [217, 75] on button "Contacts" at bounding box center [203, 72] width 47 height 51
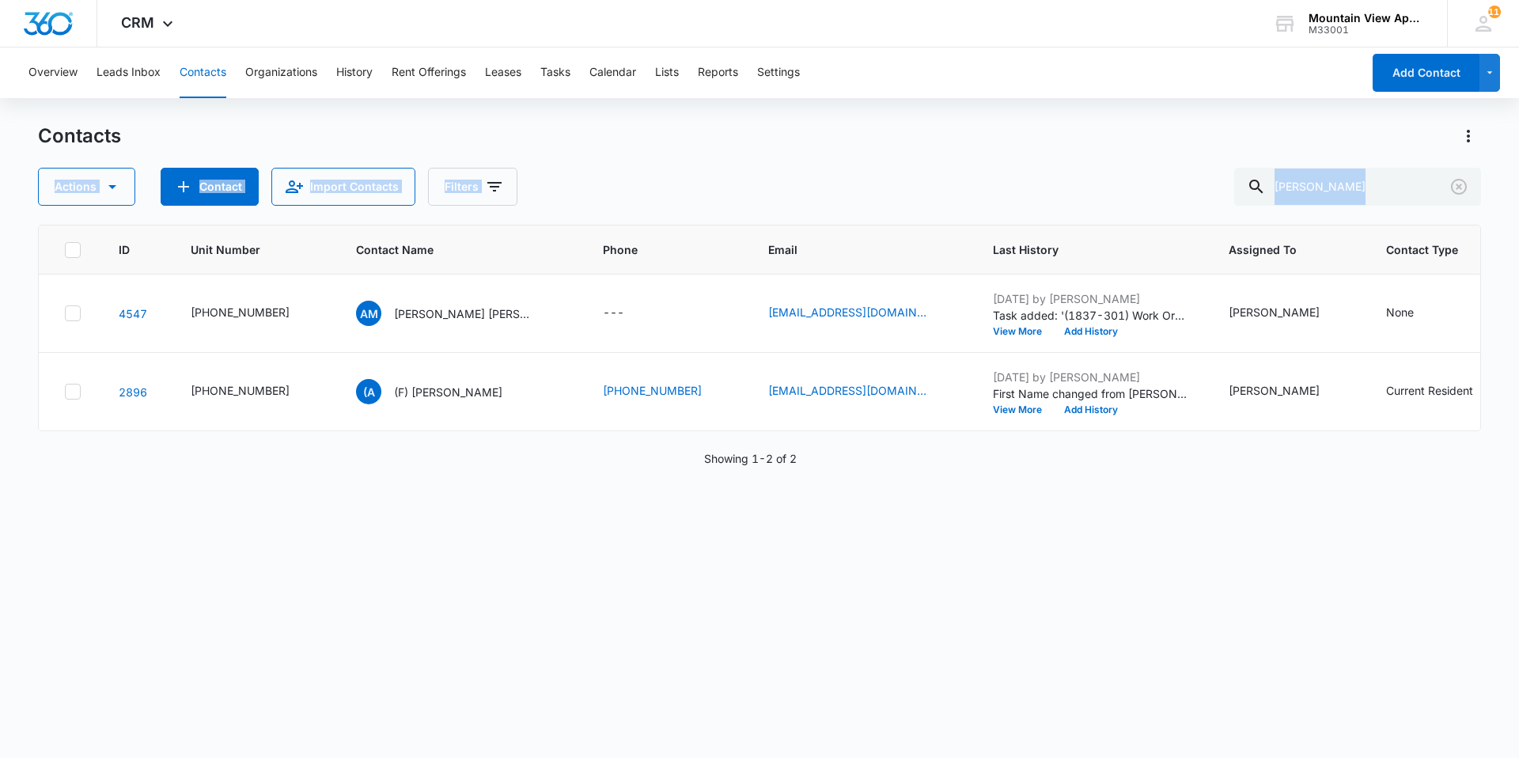
drag, startPoint x: 1336, startPoint y: 197, endPoint x: 1169, endPoint y: 147, distance: 174.2
click at [1169, 147] on div "Contacts Actions Contact Import Contacts Filters [PERSON_NAME] ID Unit Number C…" at bounding box center [759, 439] width 1443 height 633
drag, startPoint x: 1169, startPoint y: 147, endPoint x: 1055, endPoint y: 152, distance: 114.0
click at [1055, 152] on div "Contacts Actions Contact Import Contacts Filters [PERSON_NAME]" at bounding box center [759, 164] width 1443 height 82
click at [940, 181] on div "Actions Contact Import Contacts Filters [PERSON_NAME]" at bounding box center [759, 187] width 1443 height 38
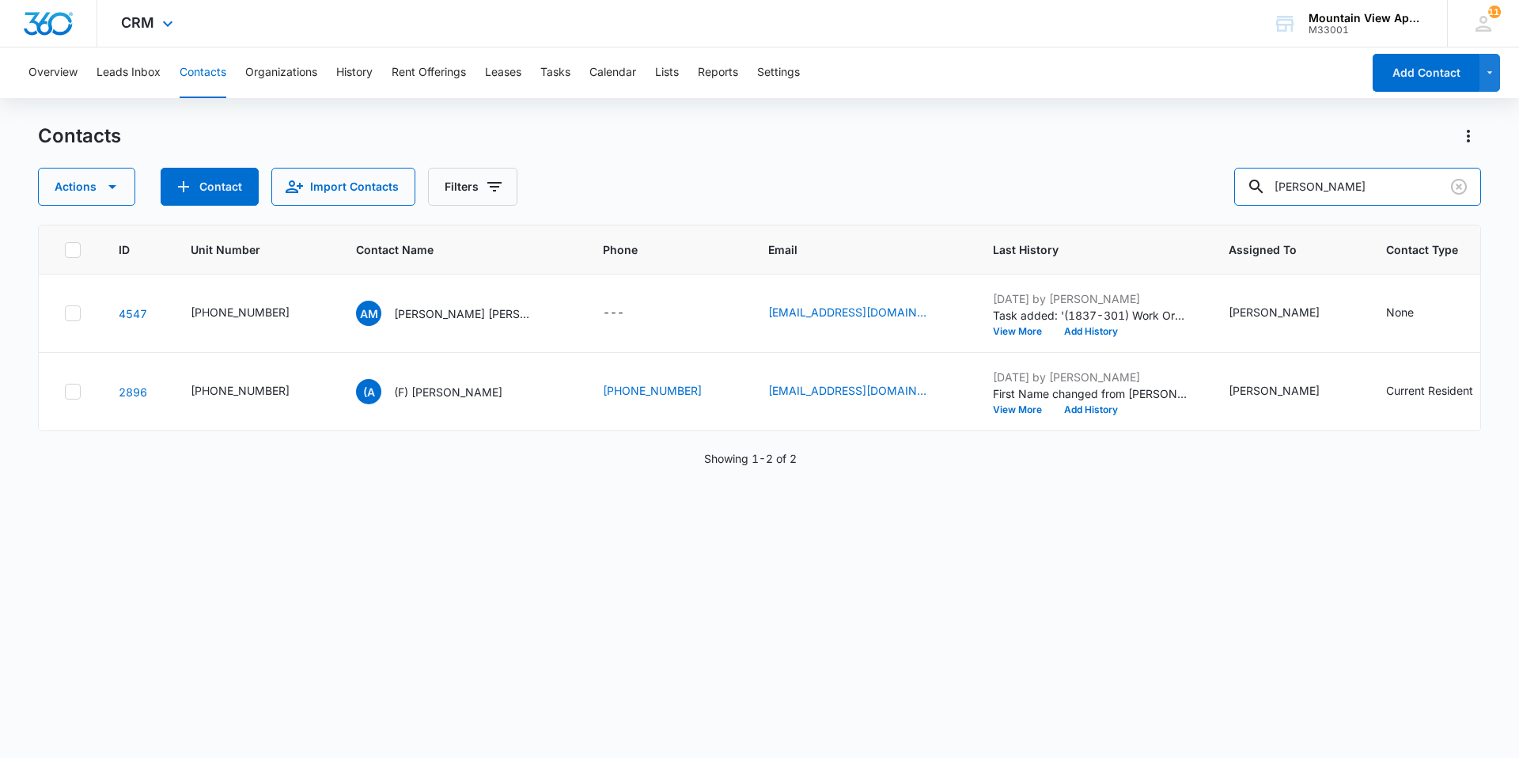
drag, startPoint x: 1413, startPoint y: 177, endPoint x: 320, endPoint y: 8, distance: 1106.9
click at [295, 38] on div "CRM Apps Reputation Websites Forms CRM Email Social Content Ads Intelligence Fi…" at bounding box center [759, 378] width 1519 height 756
type input "[PERSON_NAME]"
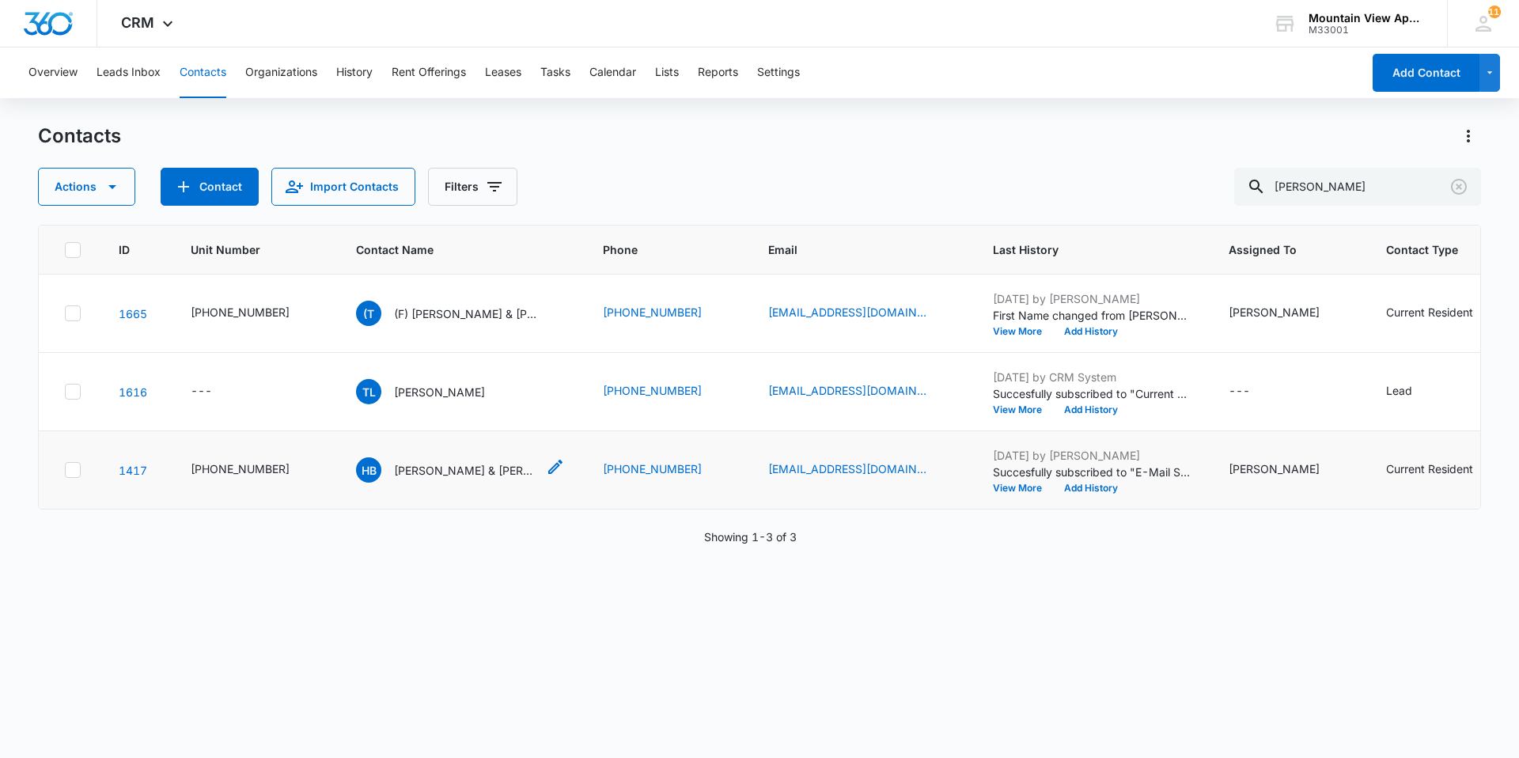
click at [422, 471] on p "[PERSON_NAME] & [PERSON_NAME]" at bounding box center [465, 470] width 142 height 17
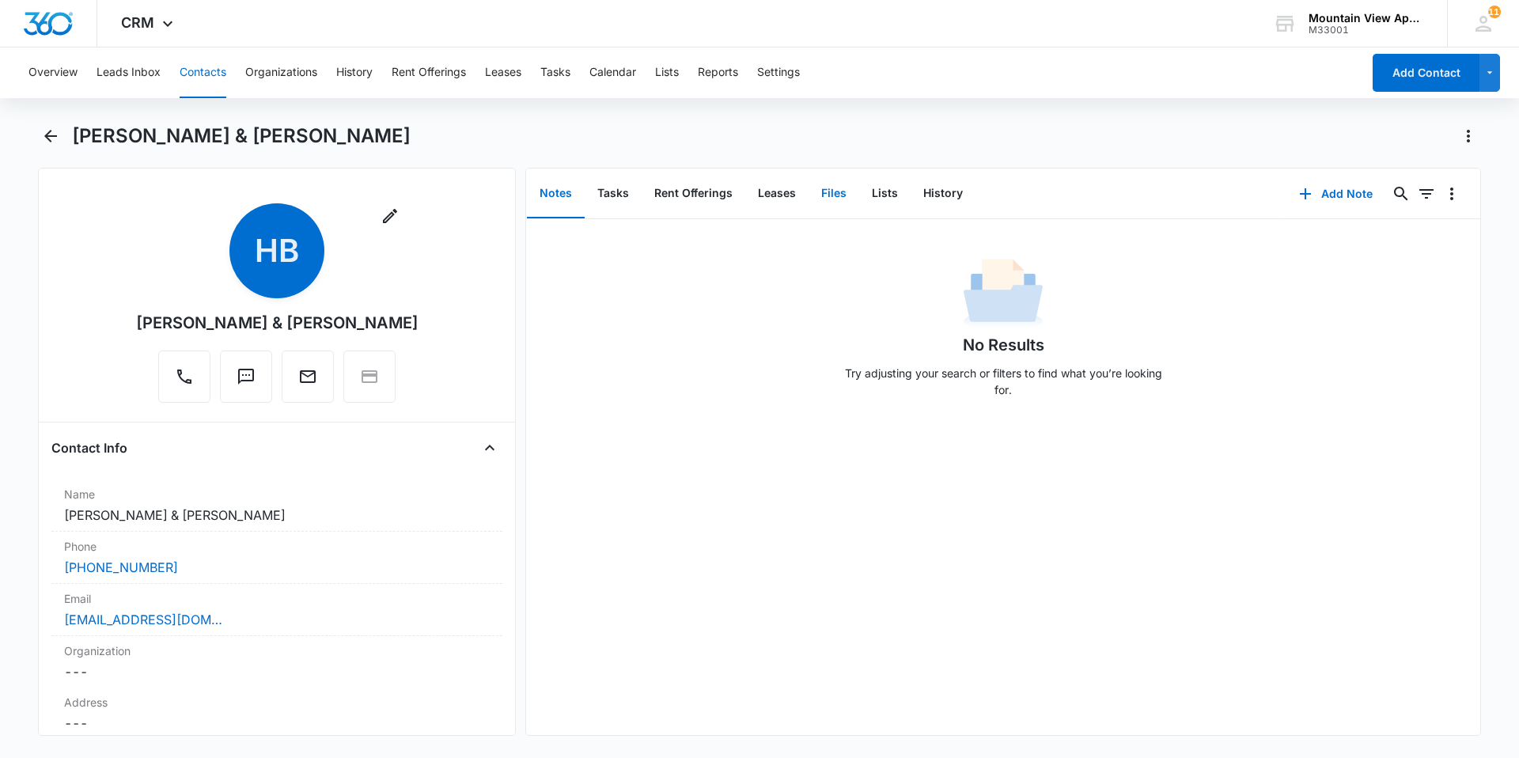
click at [843, 196] on button "Files" at bounding box center [833, 193] width 51 height 49
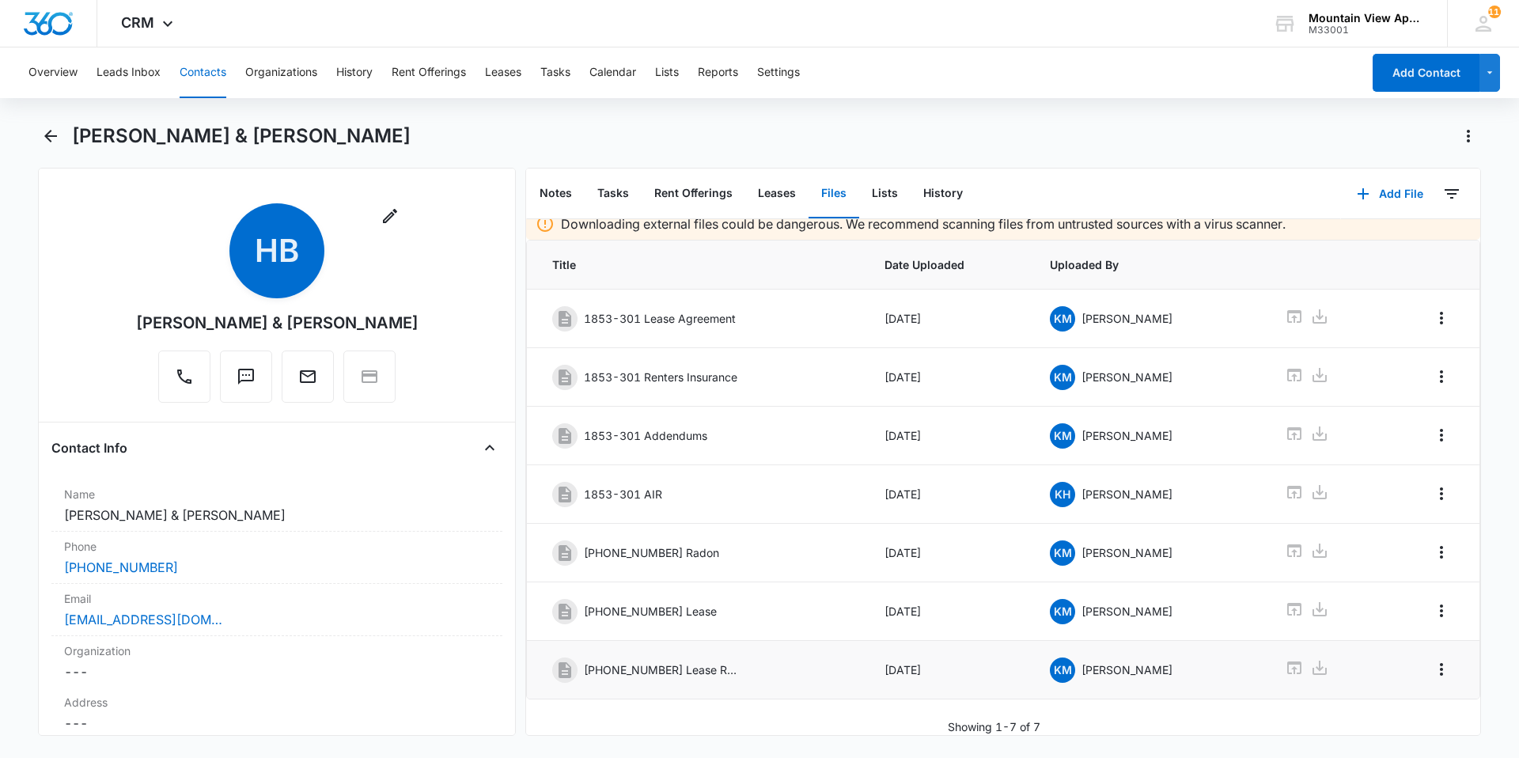
scroll to position [23, 0]
